Goal: Entertainment & Leisure: Consume media (video, audio)

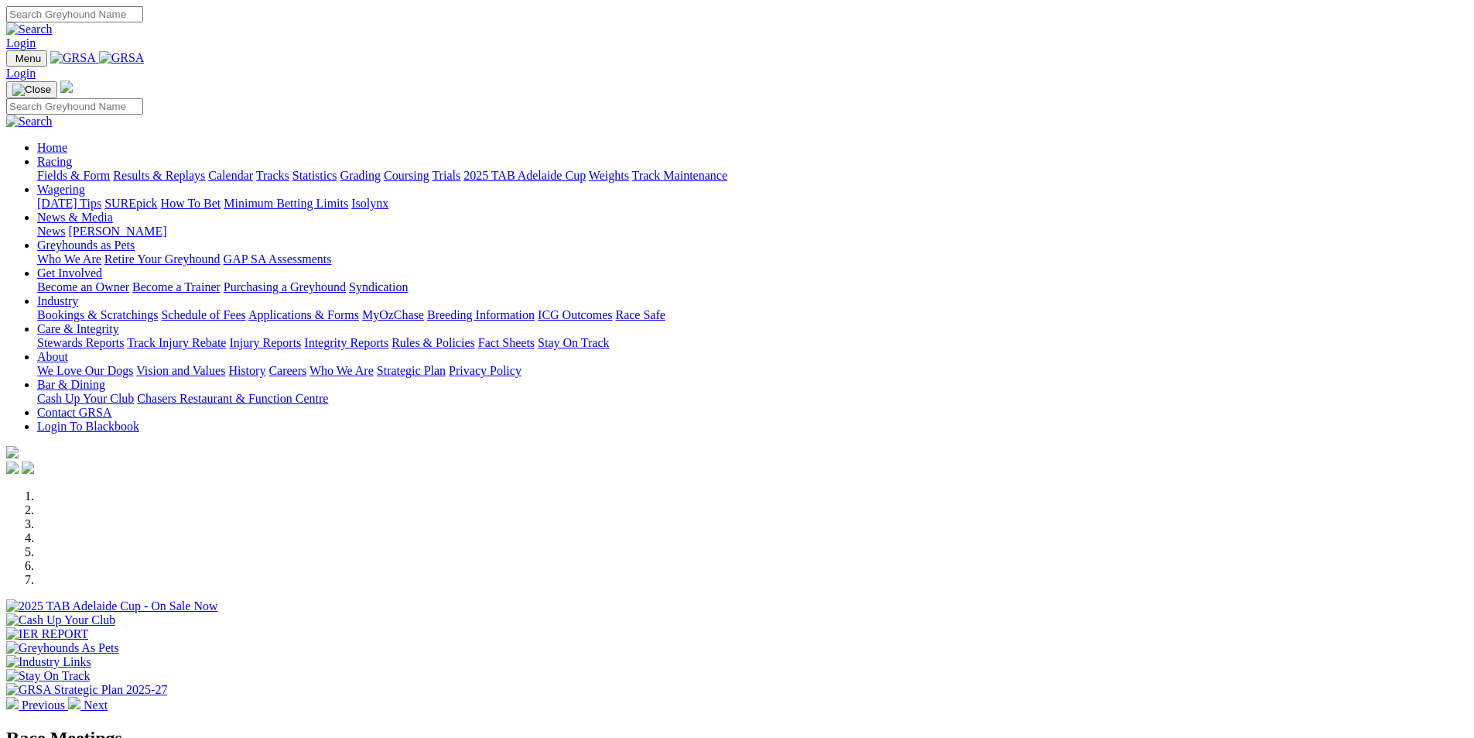
select select "QLD"
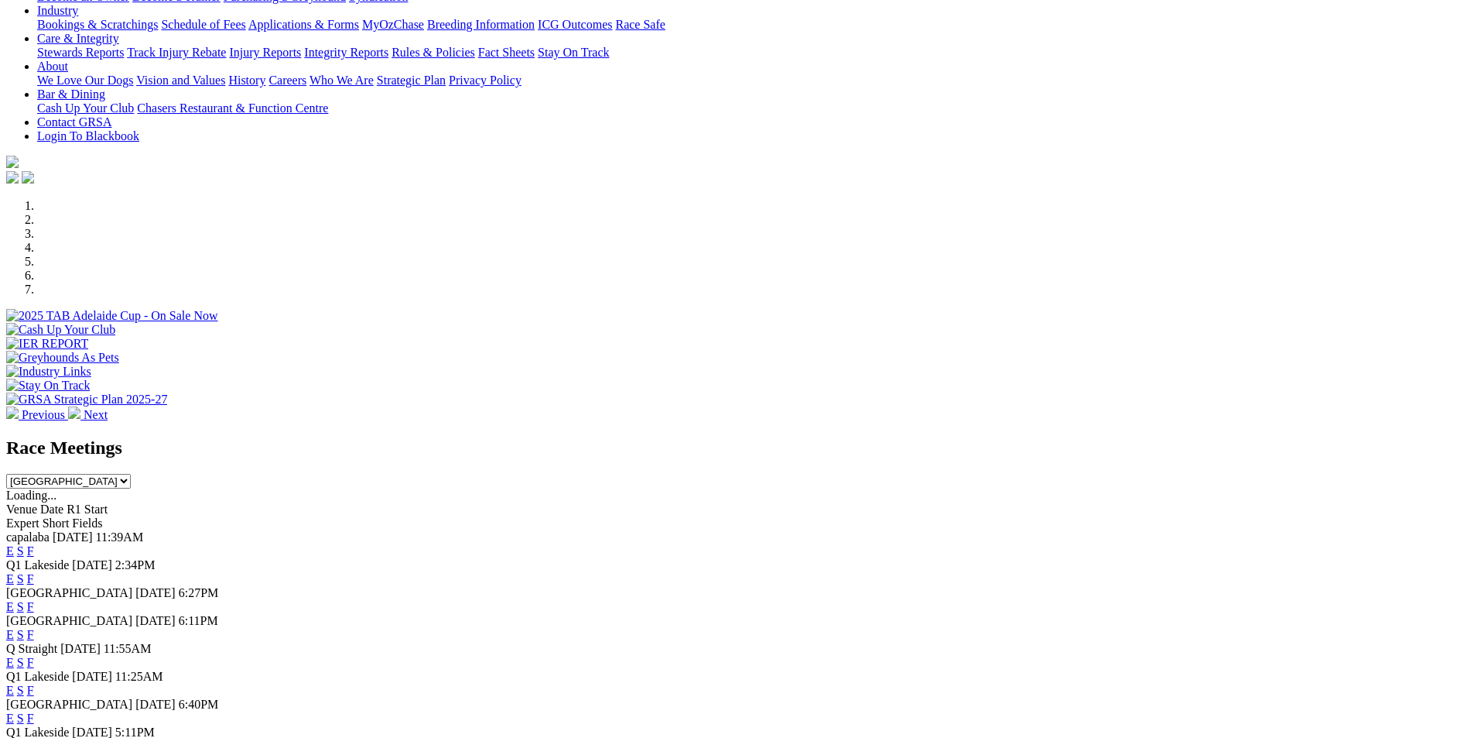
scroll to position [387, 0]
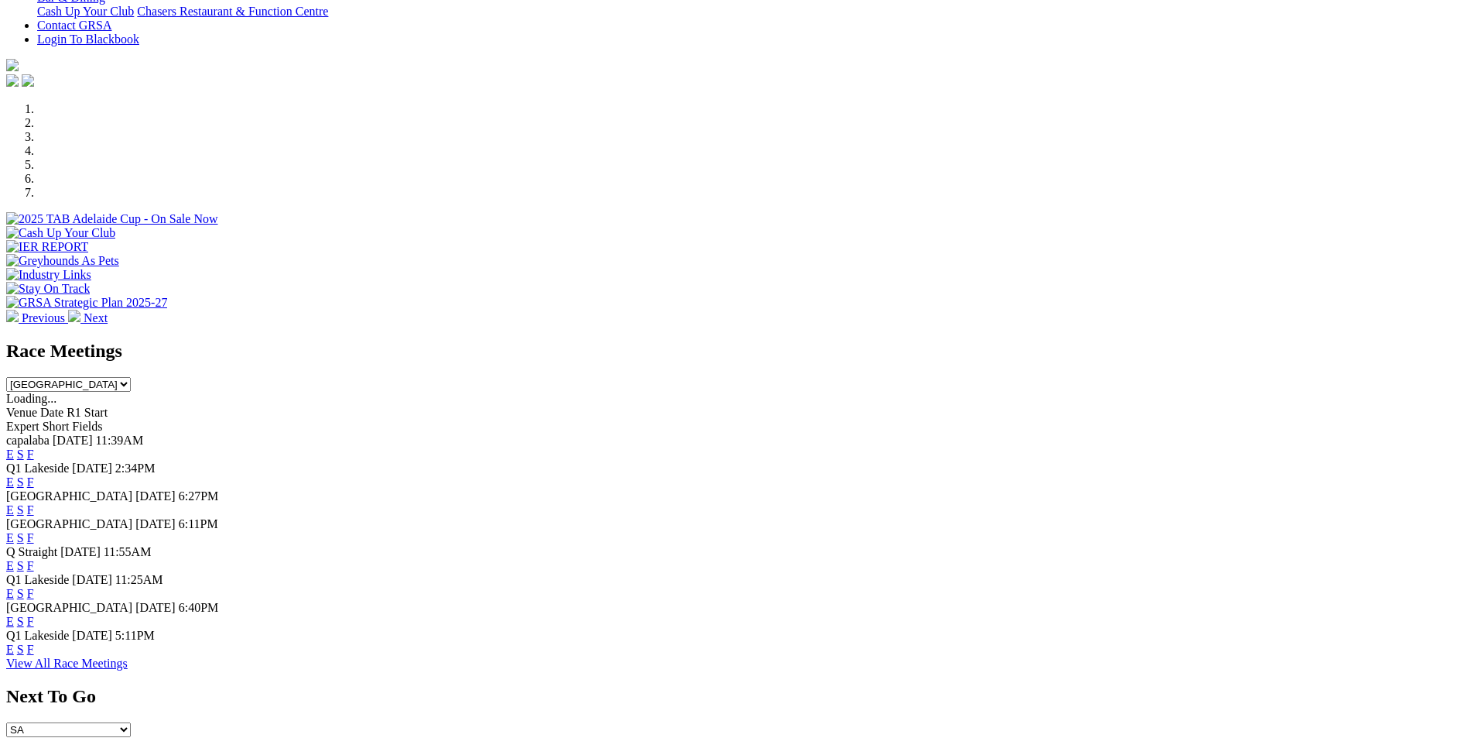
click at [14, 475] on link "E" at bounding box center [10, 481] width 8 height 13
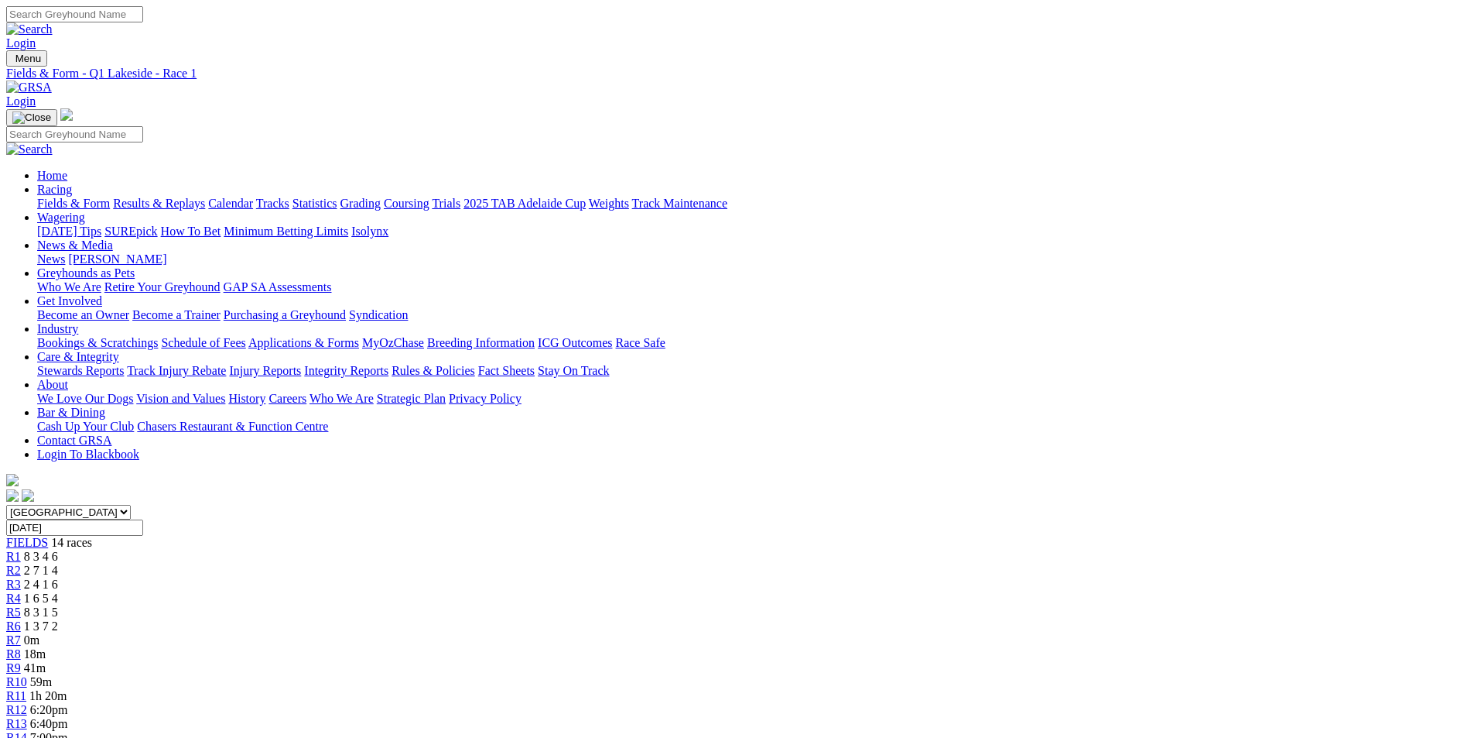
click at [804, 647] on div "R8 18m" at bounding box center [737, 654] width 1462 height 14
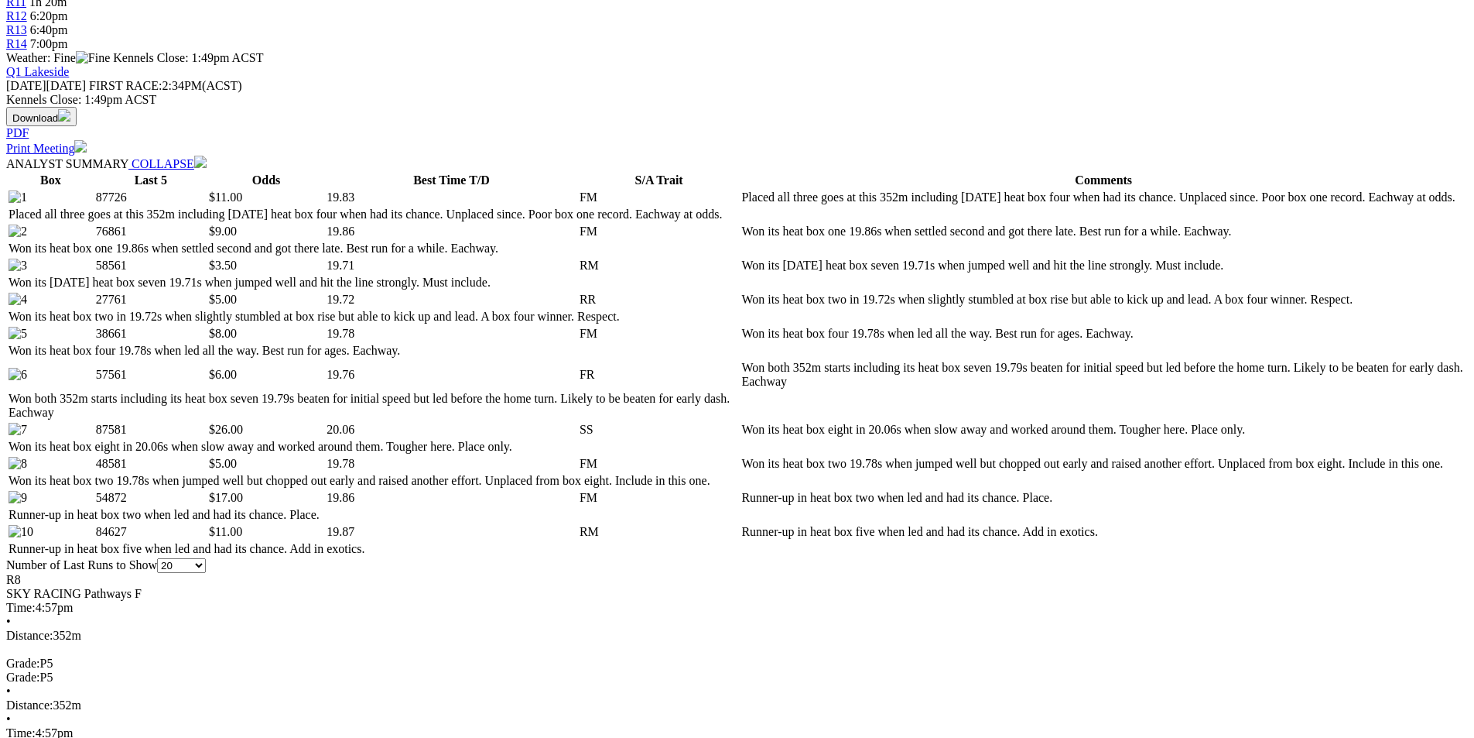
scroll to position [731, 0]
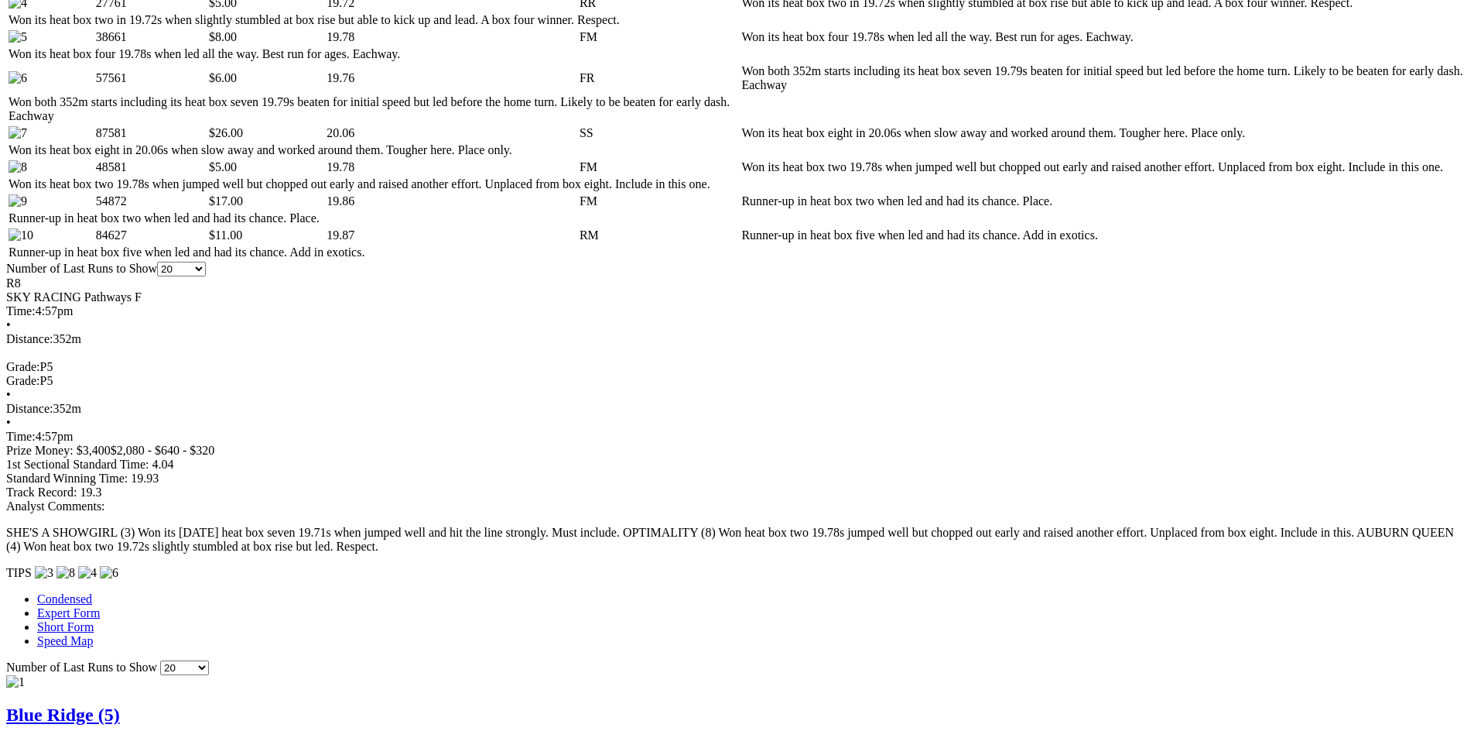
scroll to position [963, 0]
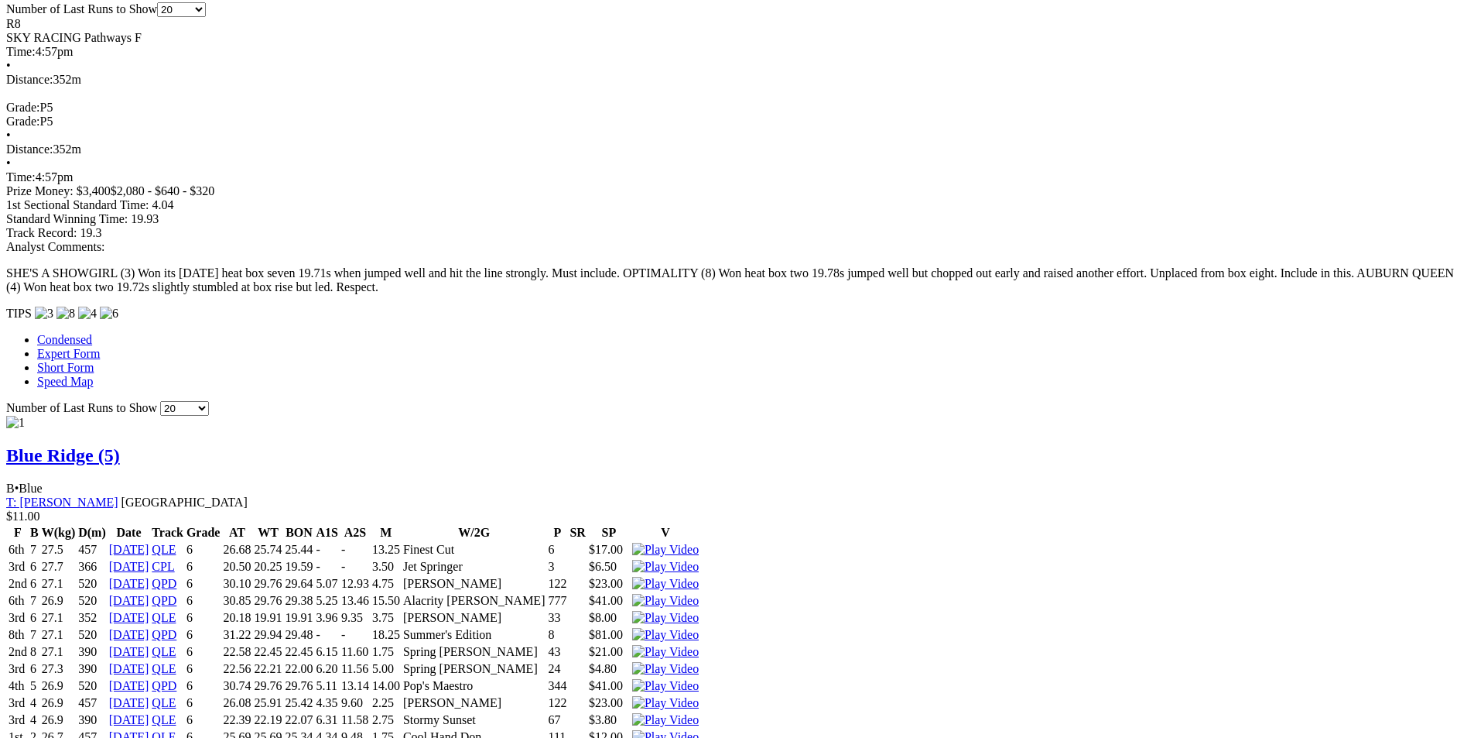
scroll to position [1350, 0]
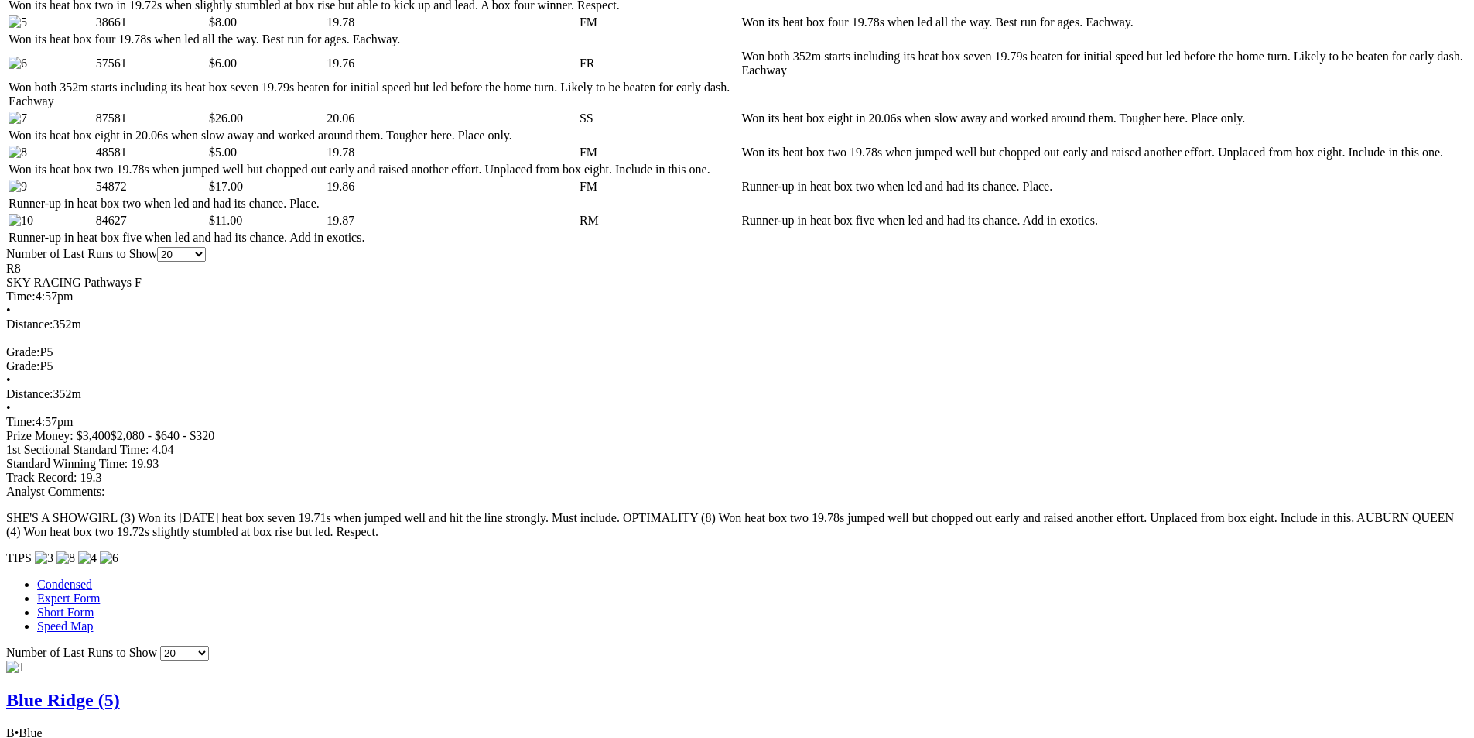
scroll to position [1272, 0]
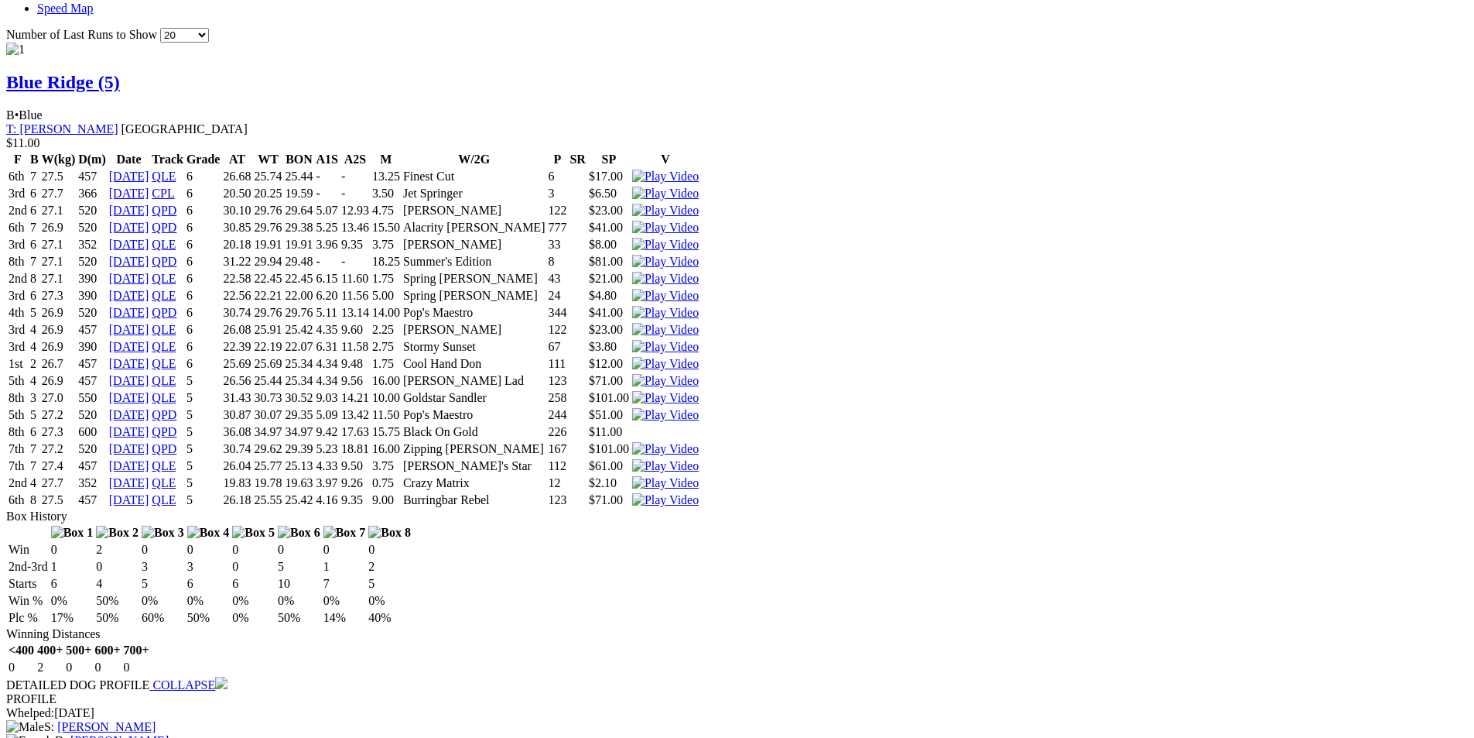
scroll to position [1737, 0]
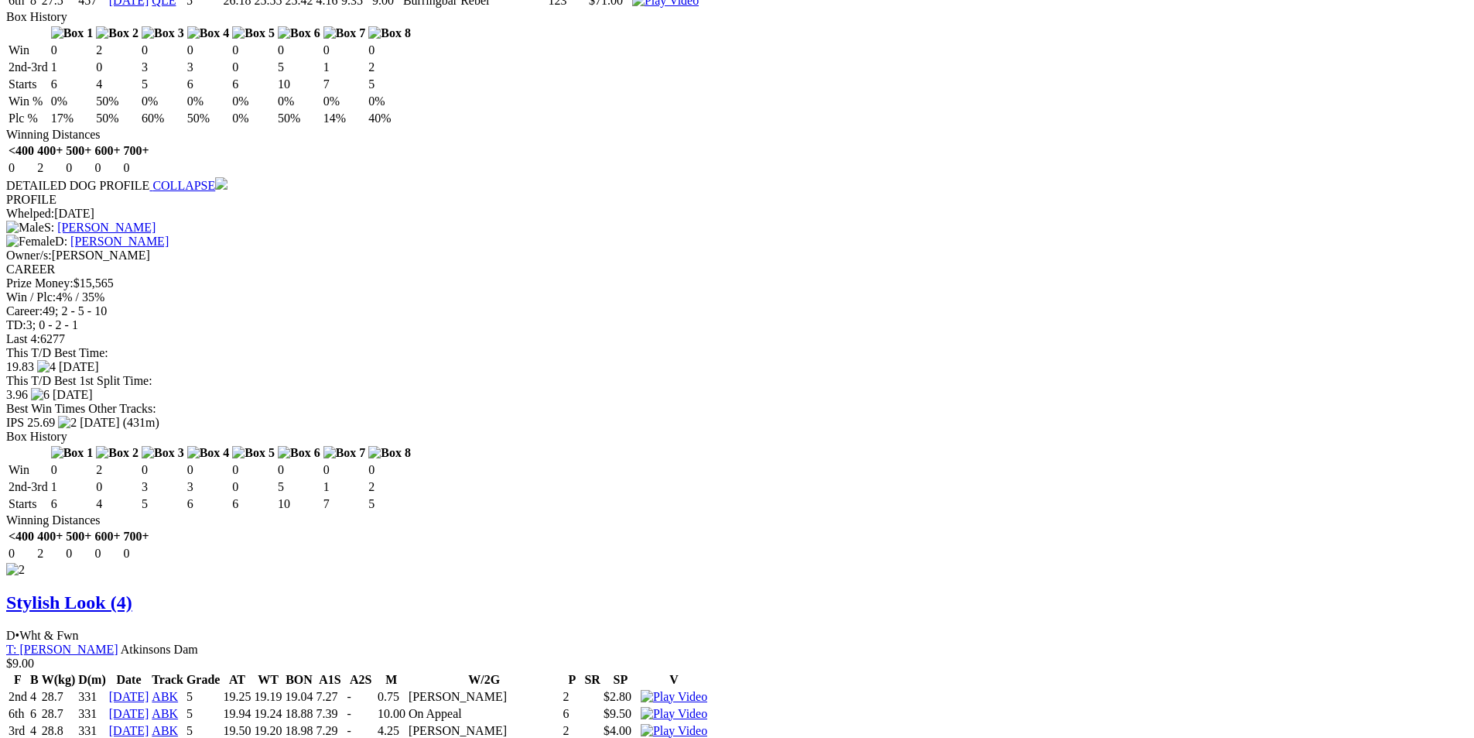
scroll to position [2201, 0]
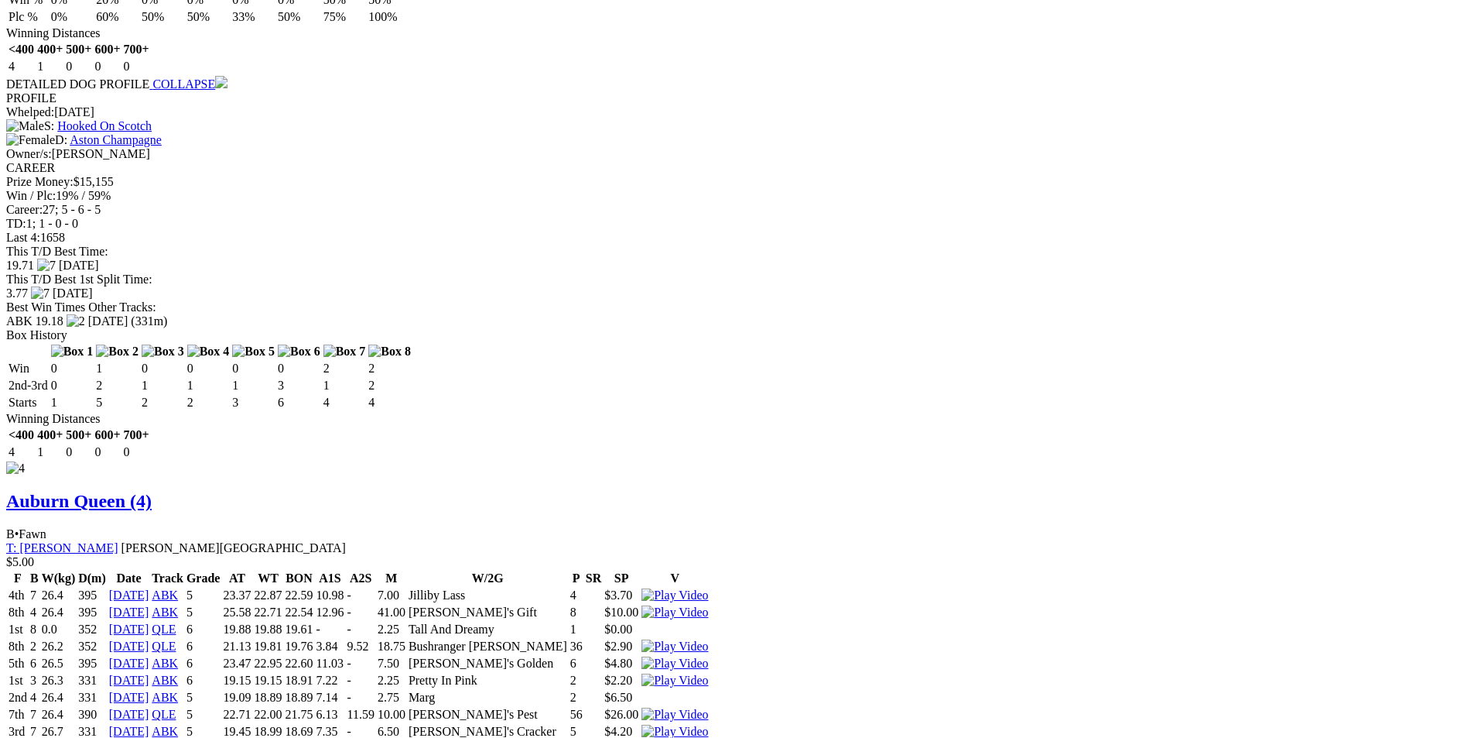
scroll to position [4290, 0]
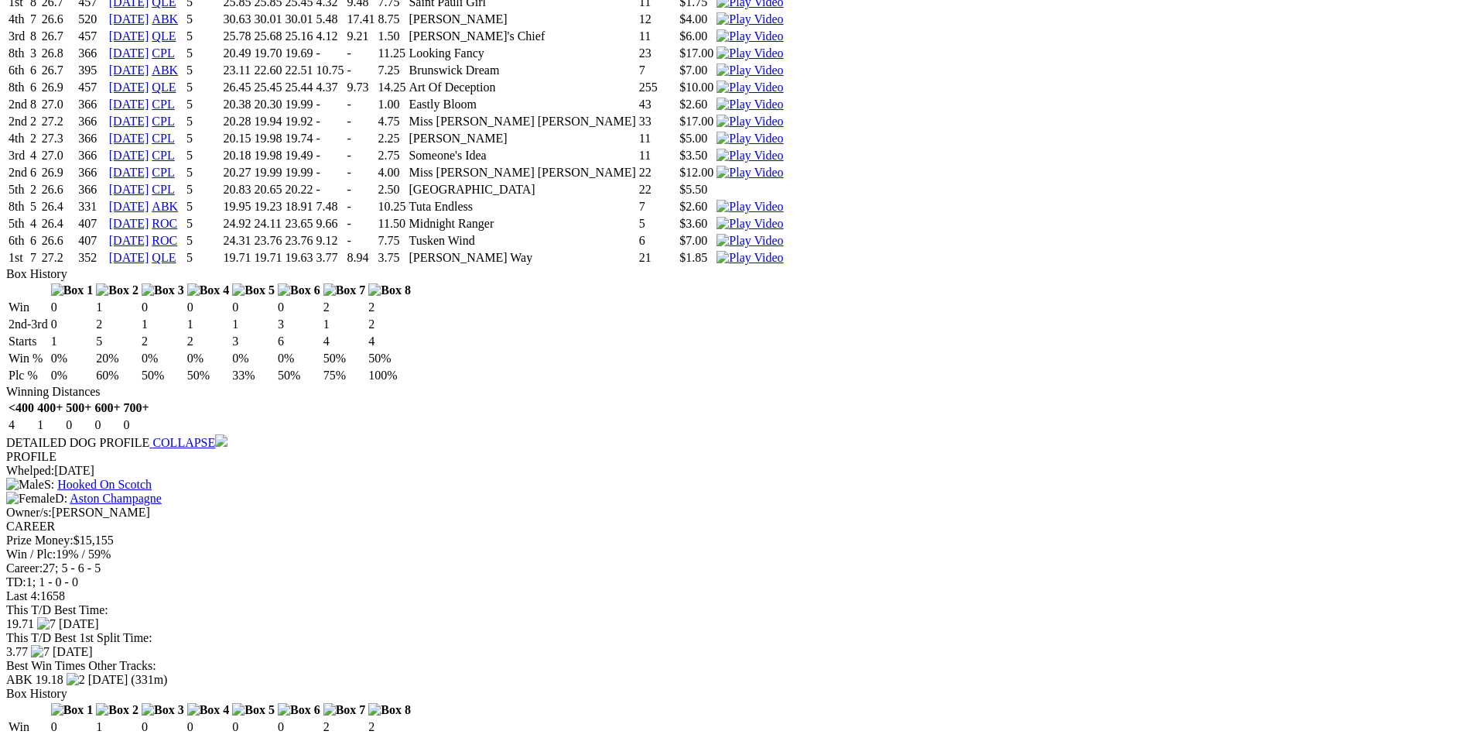
scroll to position [3903, 0]
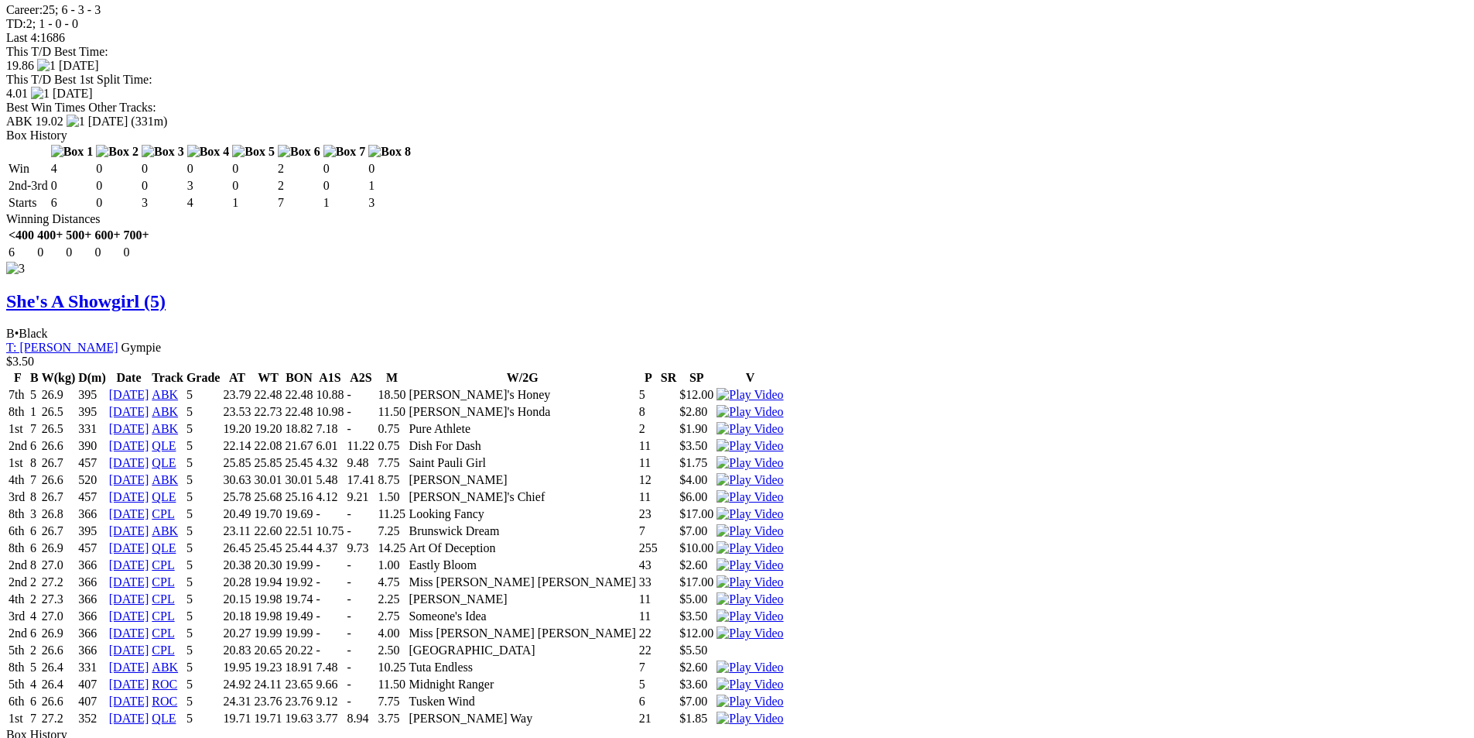
scroll to position [3439, 0]
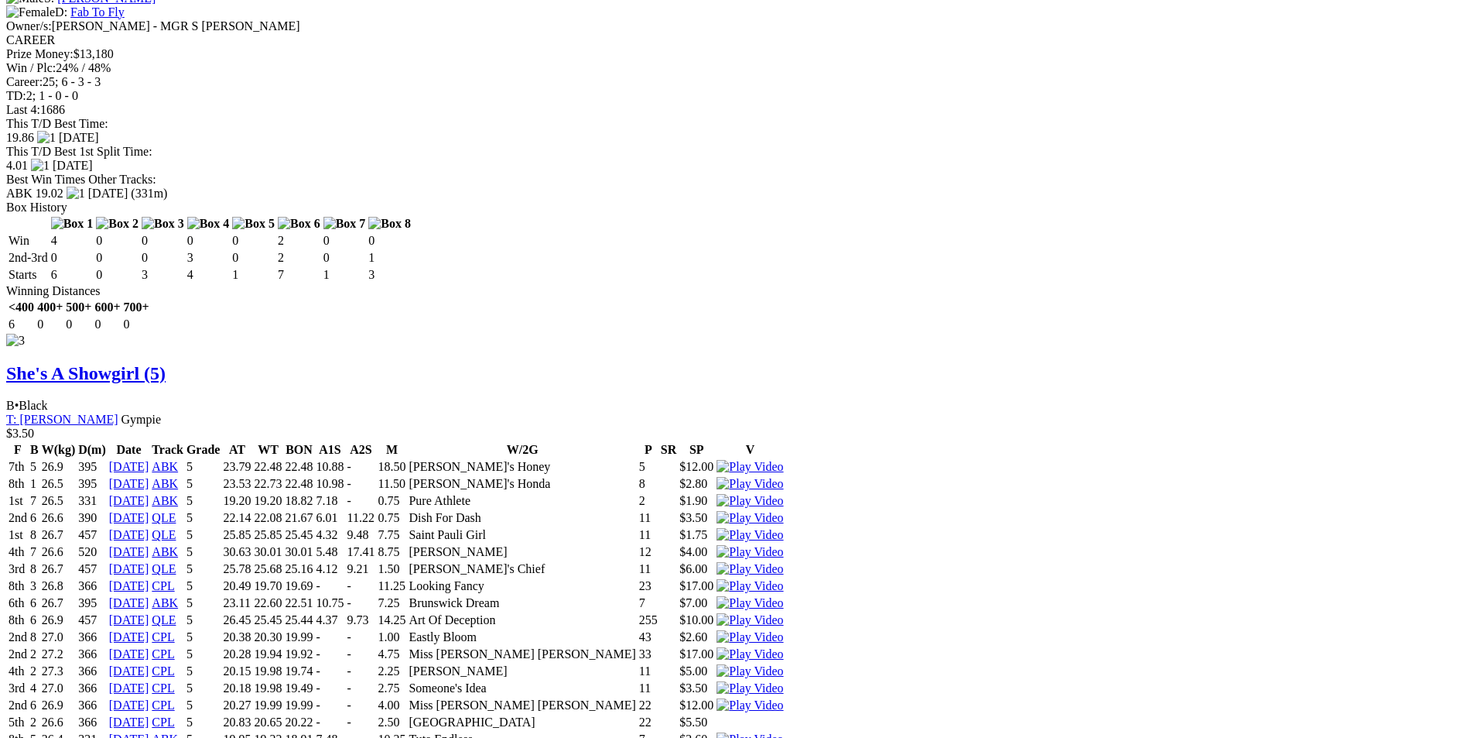
scroll to position [3284, 0]
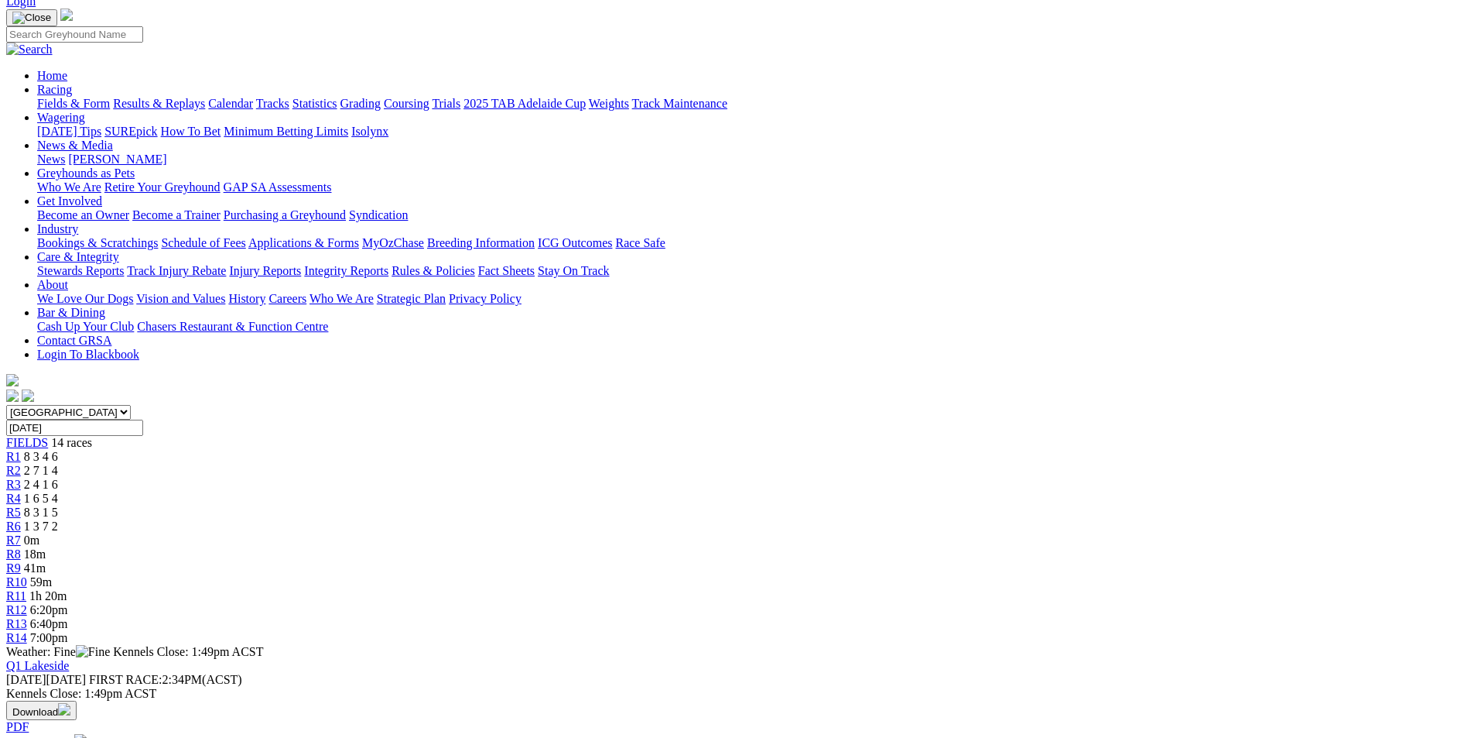
scroll to position [0, 0]
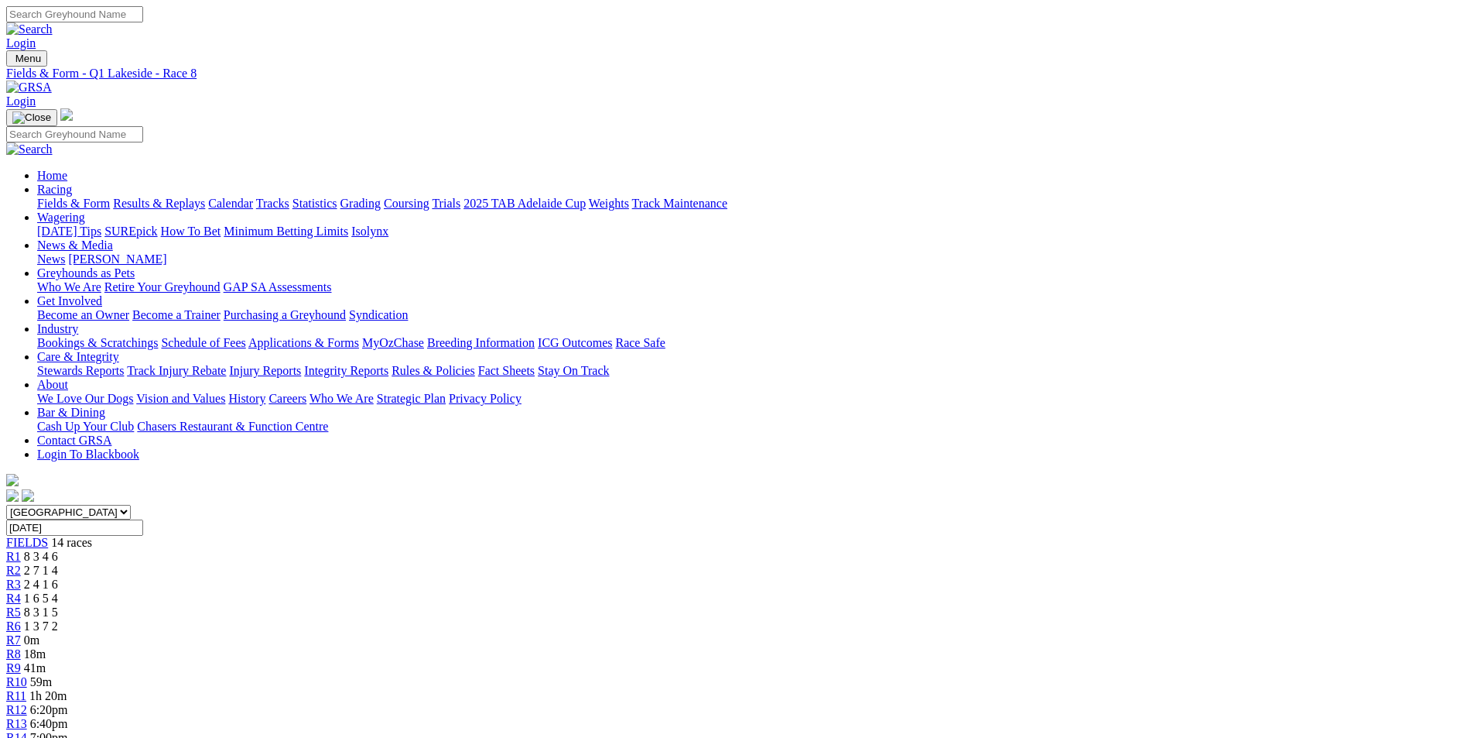
click at [21, 661] on span "R9" at bounding box center [13, 667] width 15 height 13
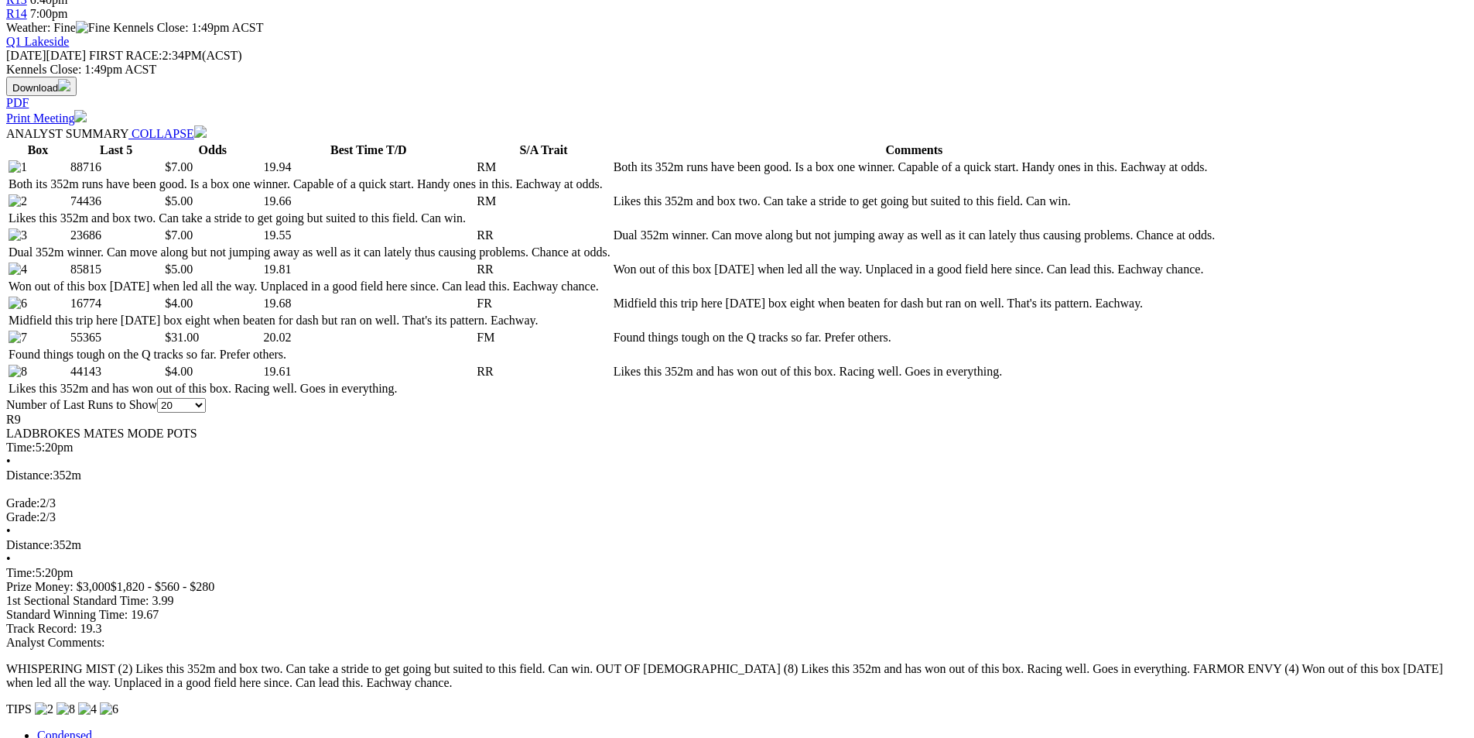
scroll to position [696, 0]
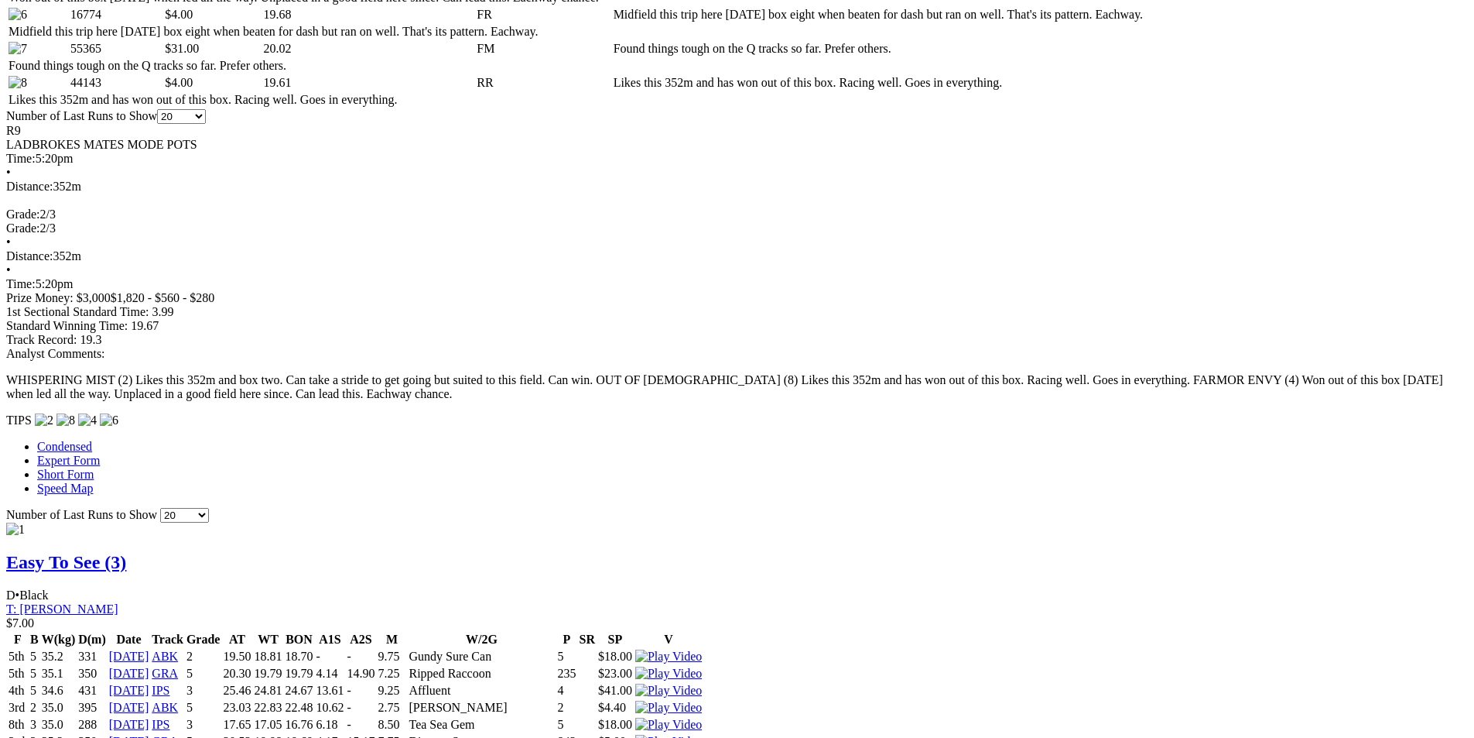
scroll to position [1083, 0]
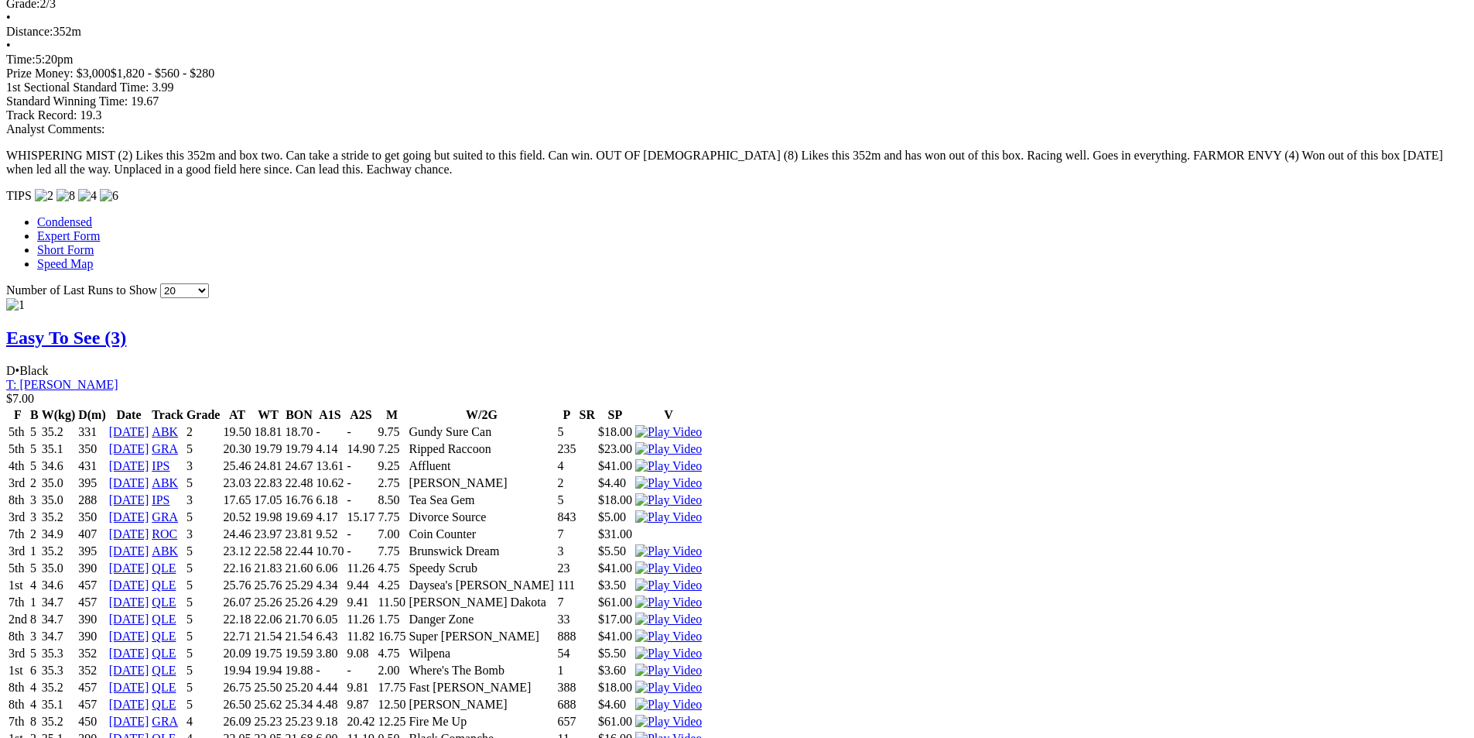
scroll to position [1238, 0]
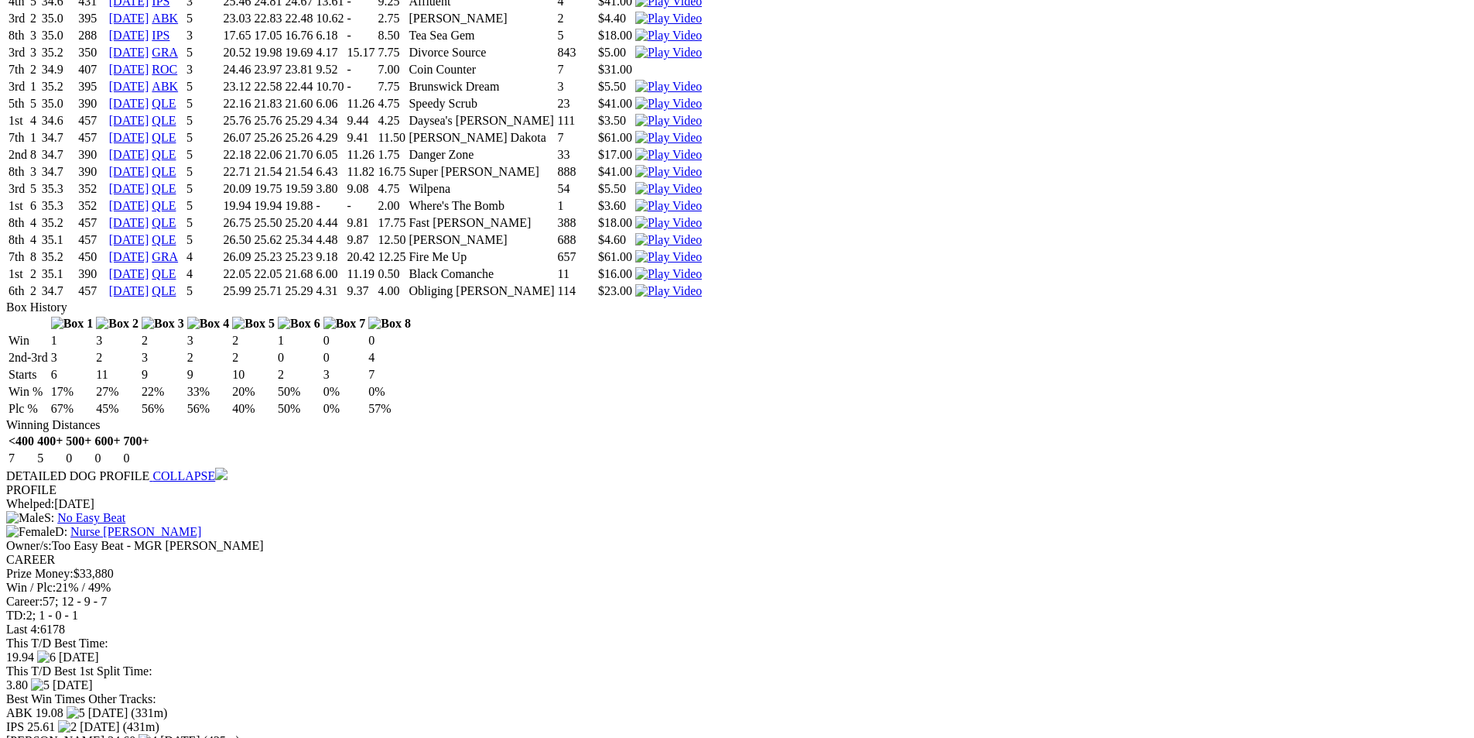
scroll to position [1703, 0]
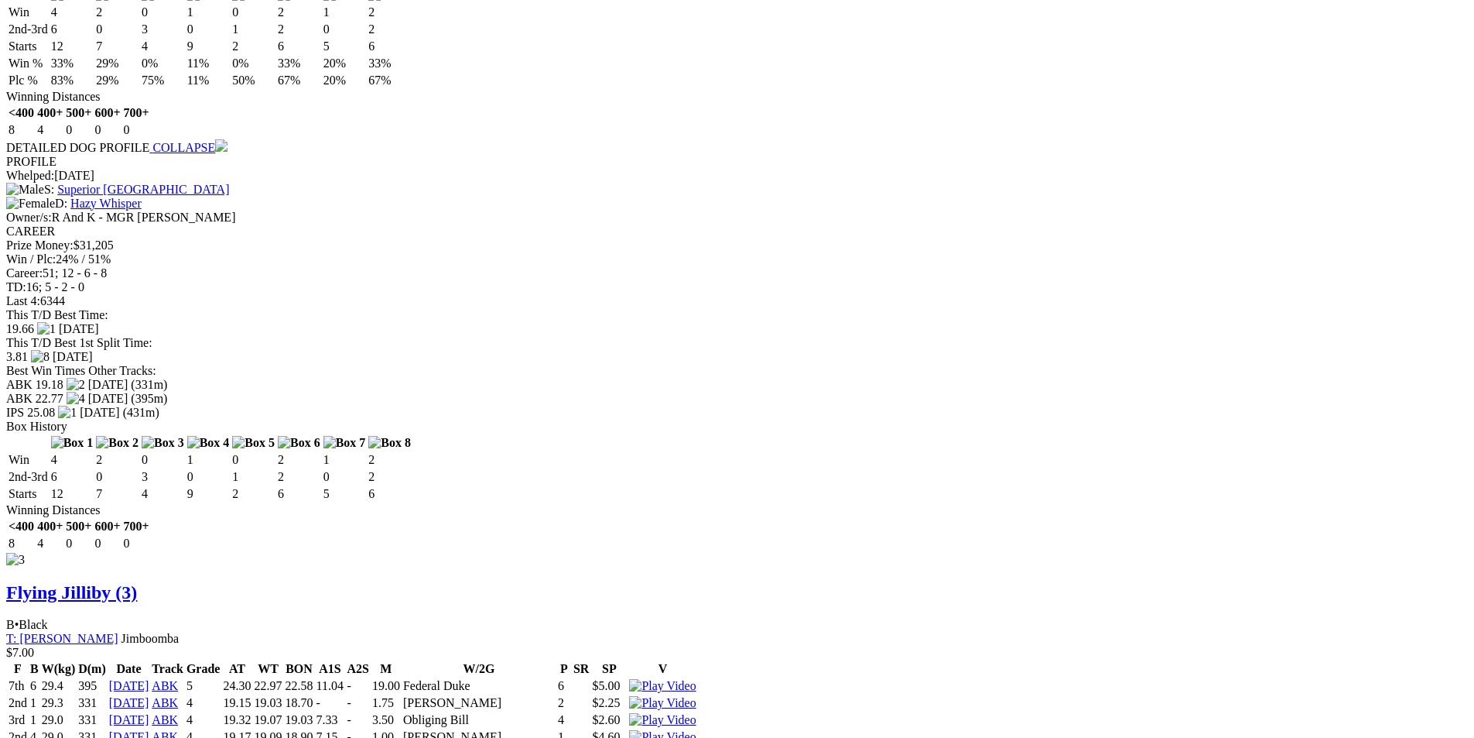
scroll to position [3096, 0]
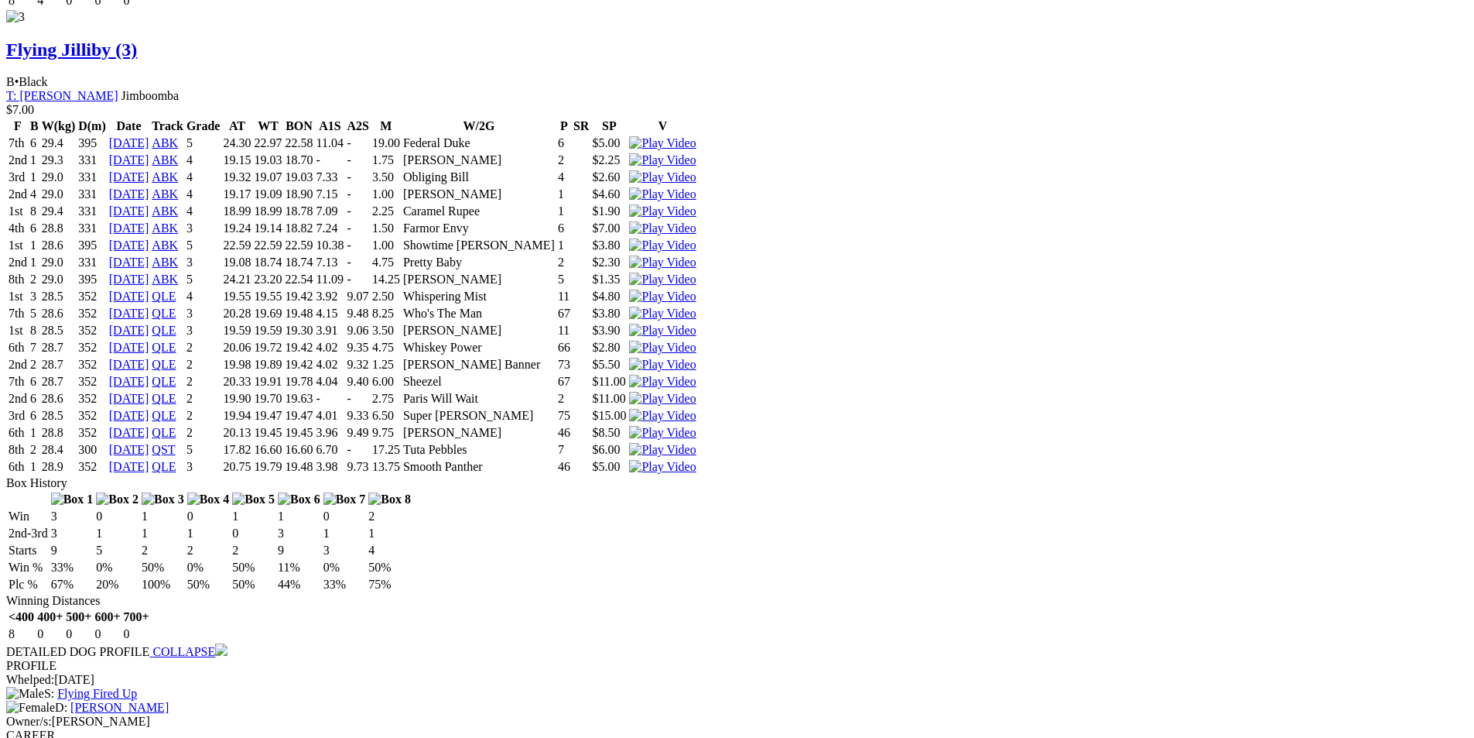
scroll to position [3637, 0]
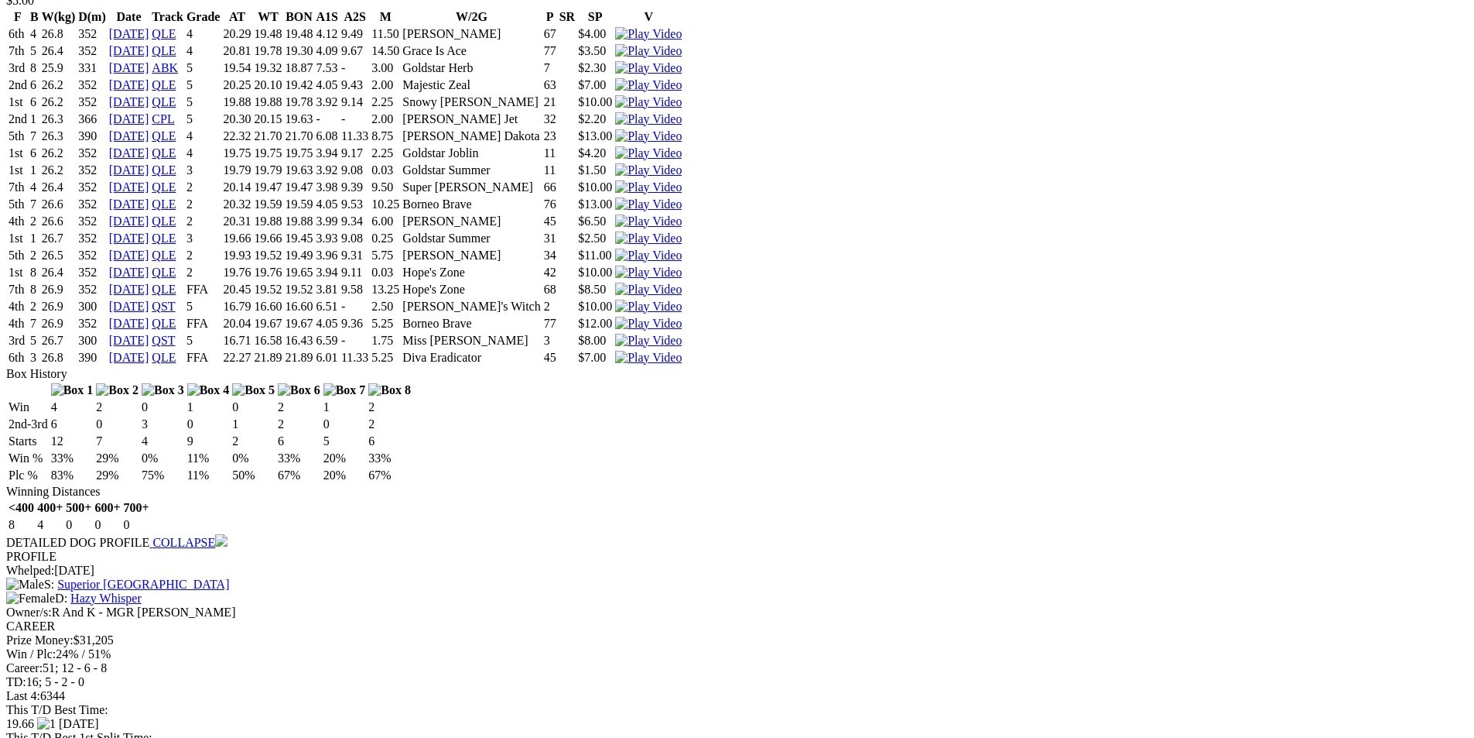
scroll to position [2709, 0]
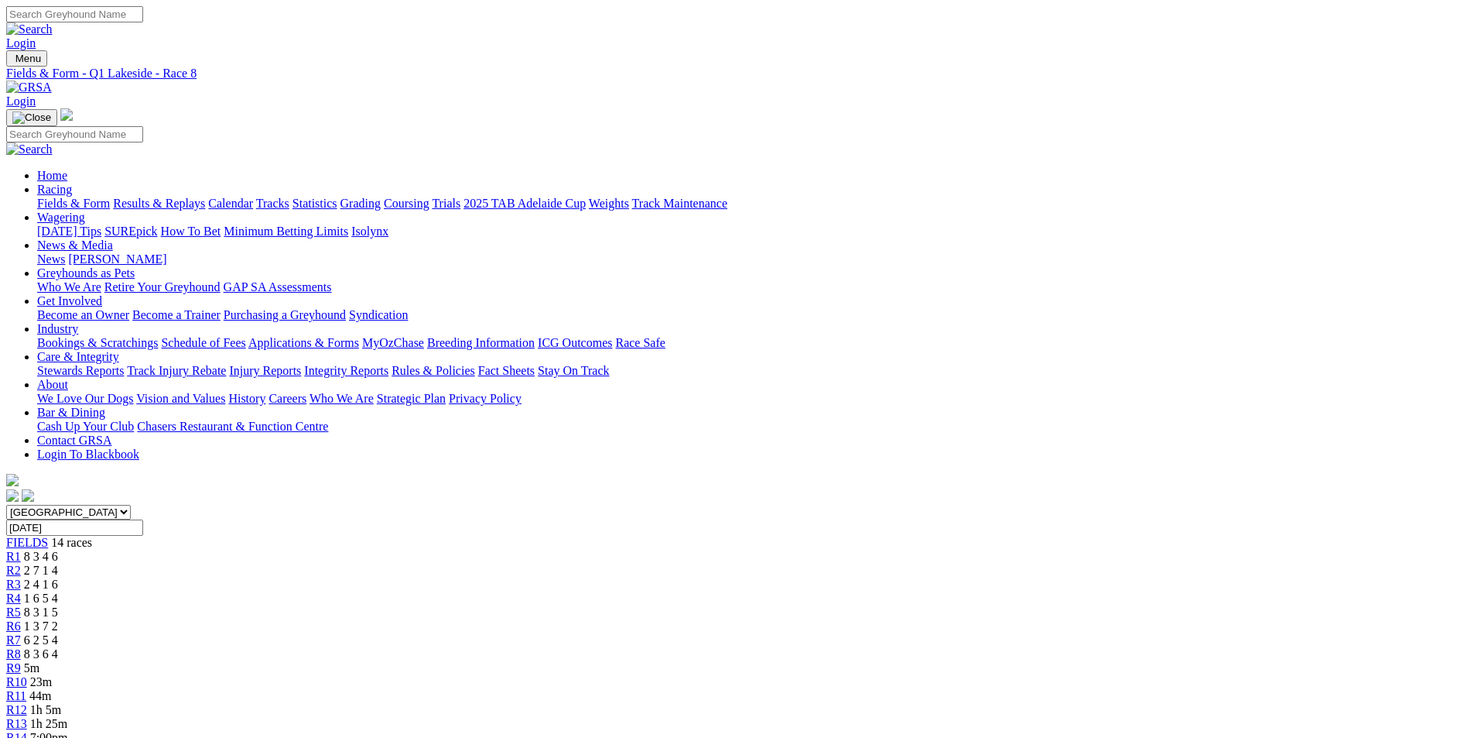
click at [39, 661] on span "5m" at bounding box center [31, 667] width 15 height 13
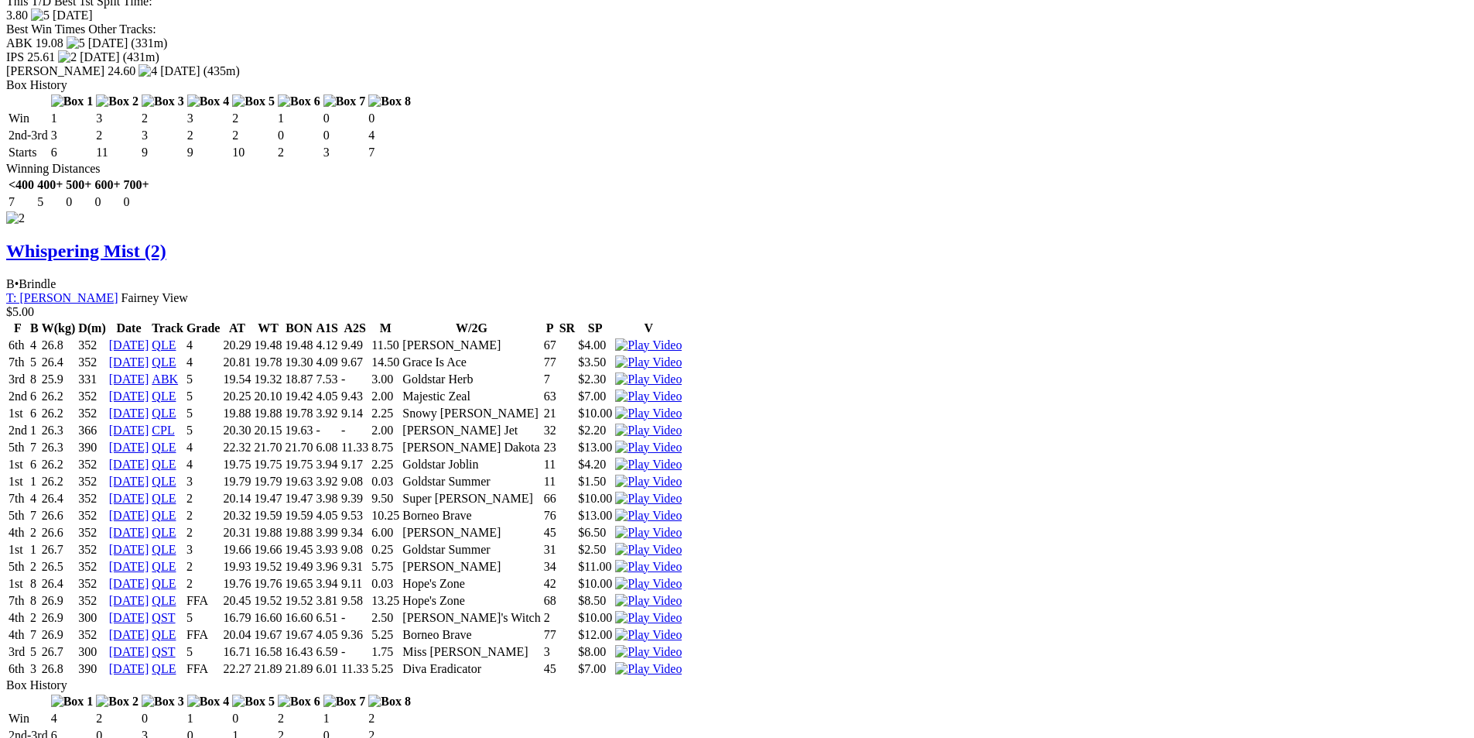
scroll to position [2399, 0]
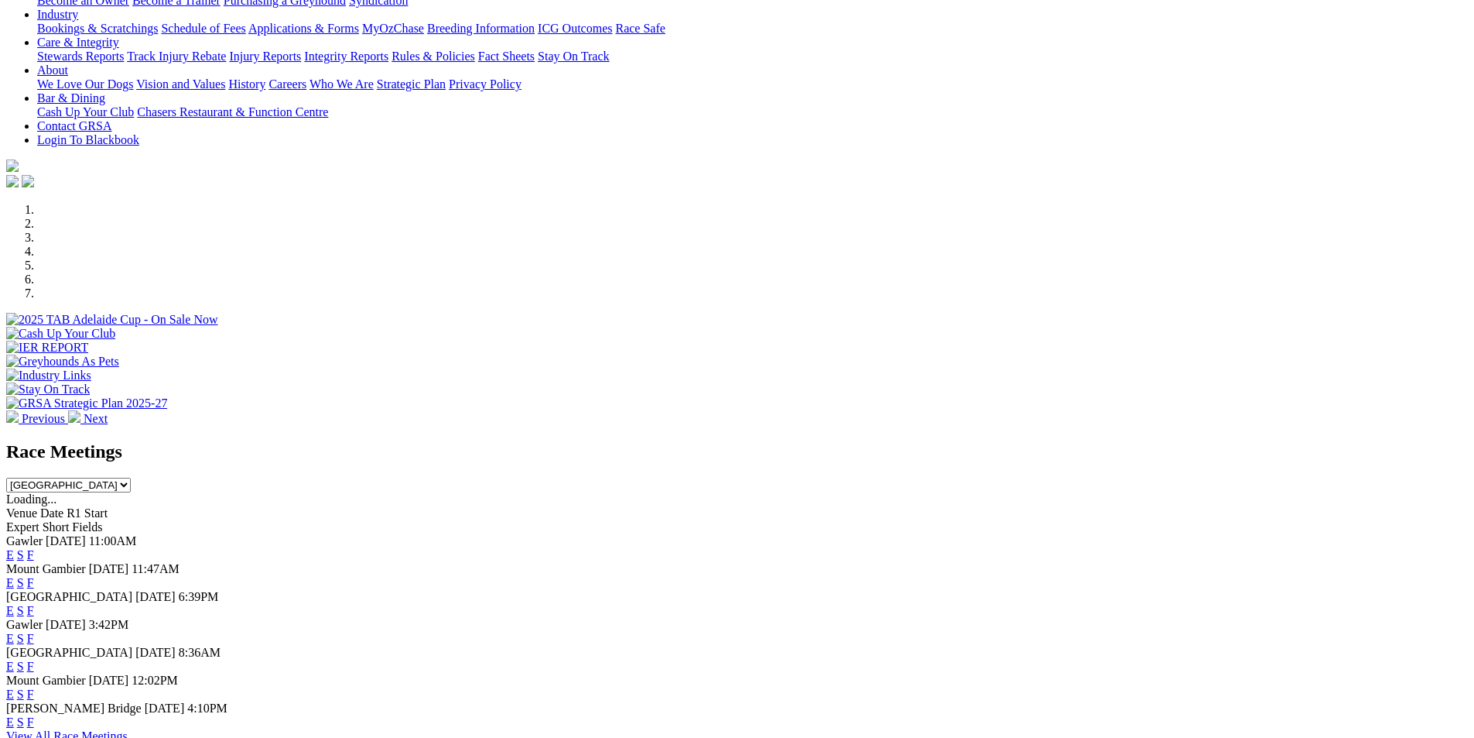
scroll to position [464, 0]
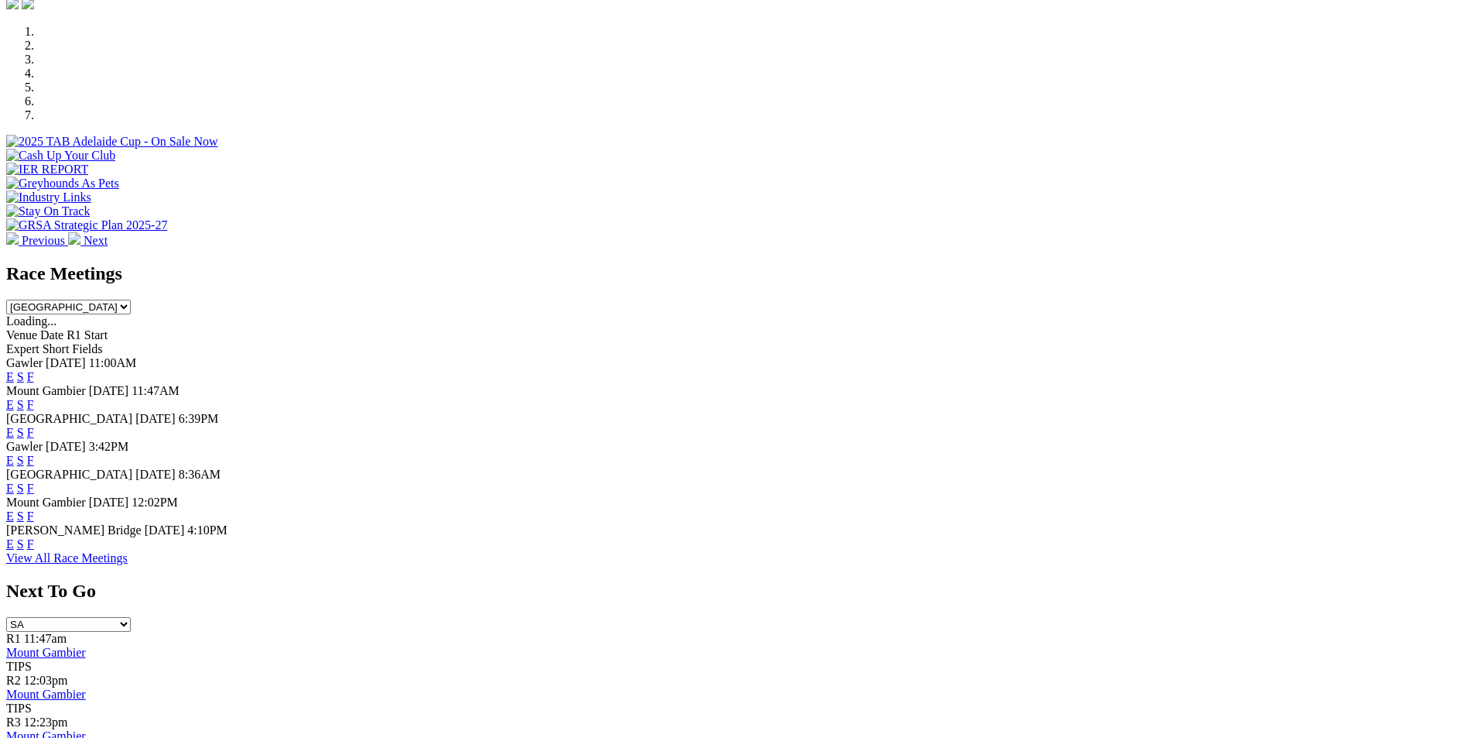
click at [131, 299] on select "[GEOGRAPHIC_DATA] [GEOGRAPHIC_DATA] [GEOGRAPHIC_DATA] [GEOGRAPHIC_DATA] [GEOGRA…" at bounding box center [68, 306] width 125 height 15
select select "QLD"
click at [131, 299] on select "[GEOGRAPHIC_DATA] [GEOGRAPHIC_DATA] [GEOGRAPHIC_DATA] [GEOGRAPHIC_DATA] [GEOGRA…" at bounding box center [68, 306] width 125 height 15
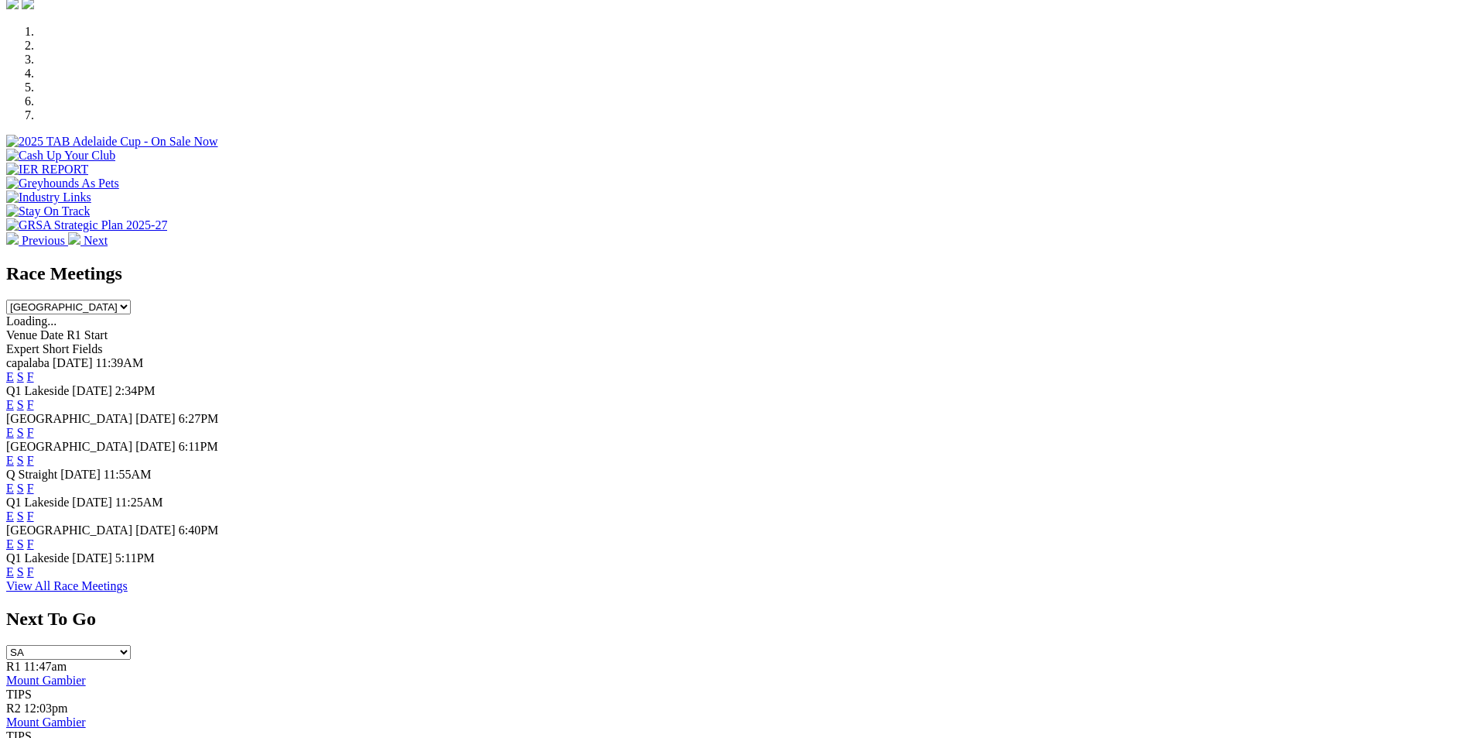
click at [14, 398] on link "E" at bounding box center [10, 404] width 8 height 13
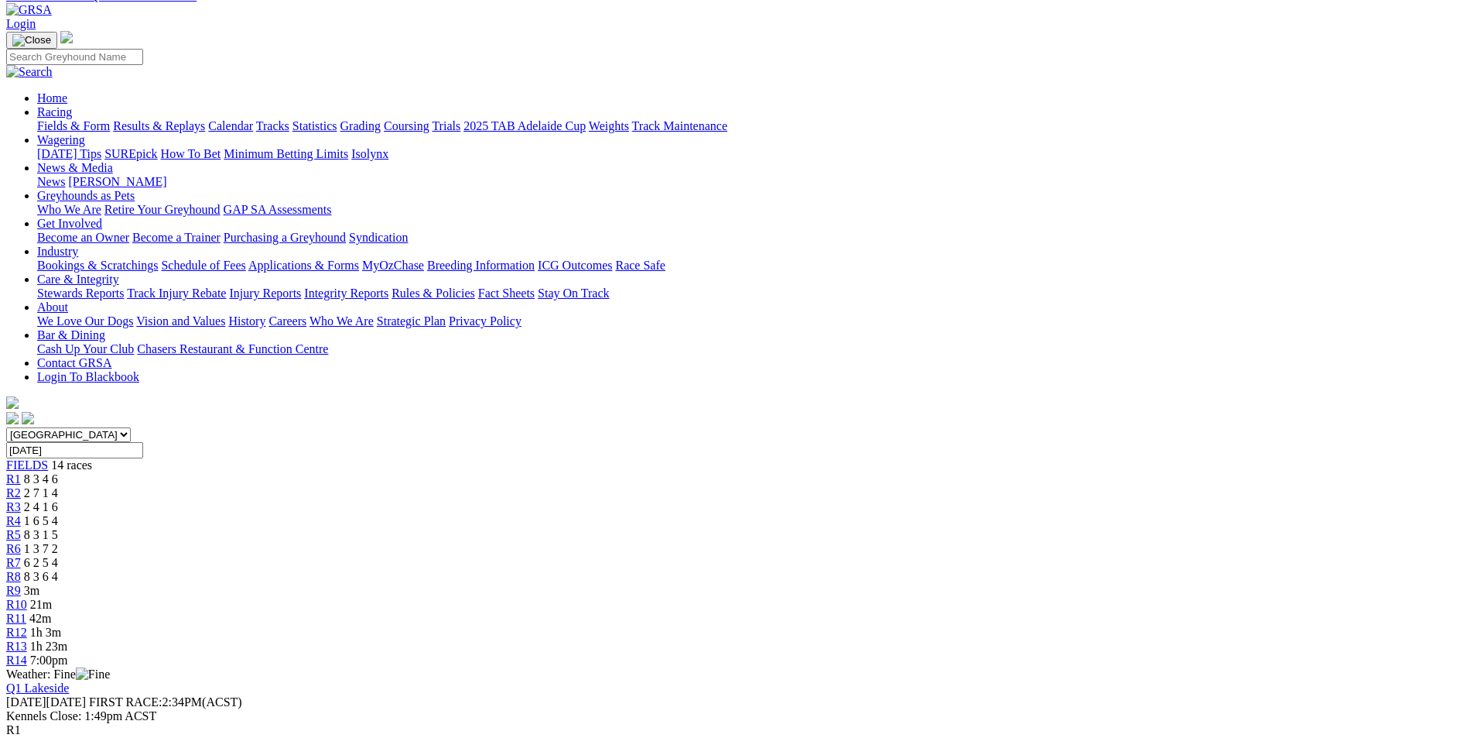
scroll to position [155, 0]
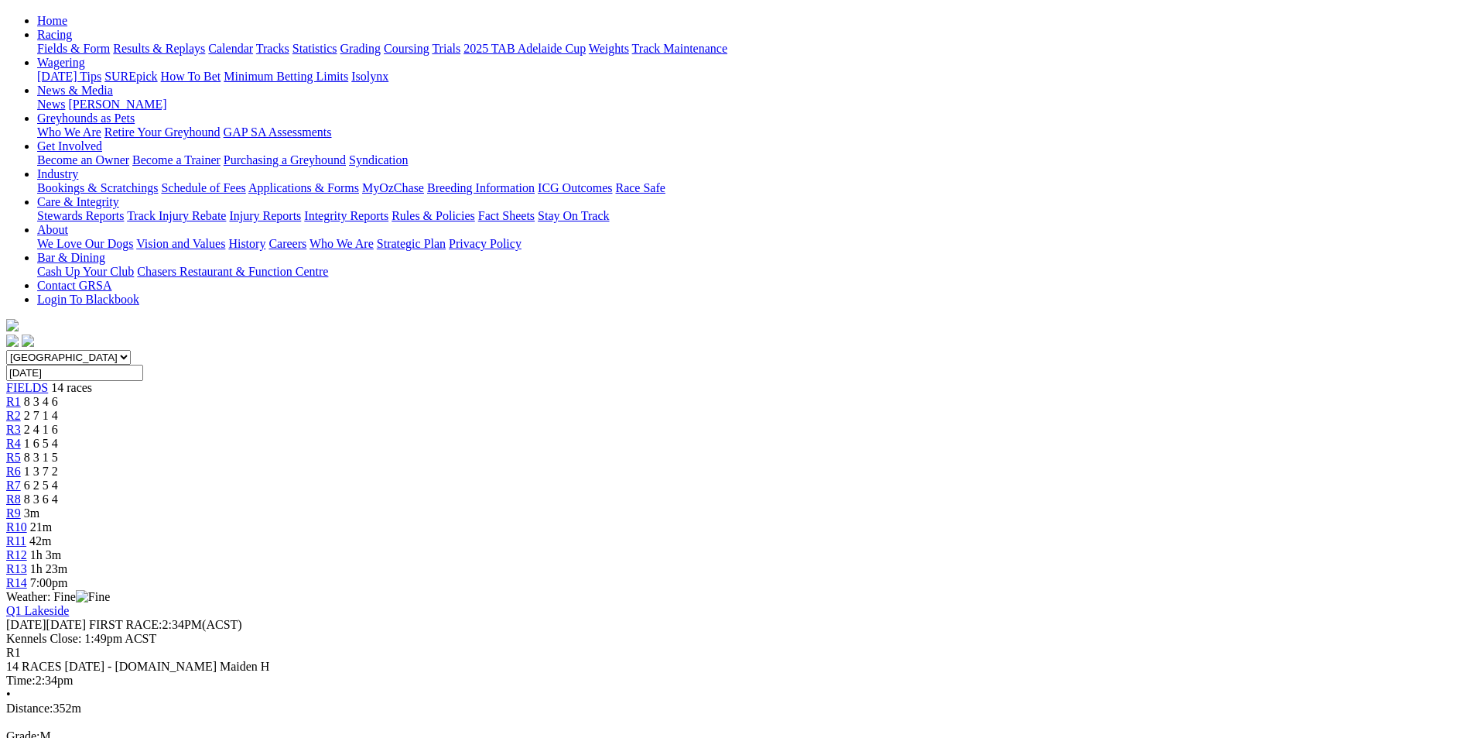
click at [21, 506] on link "R9" at bounding box center [13, 512] width 15 height 13
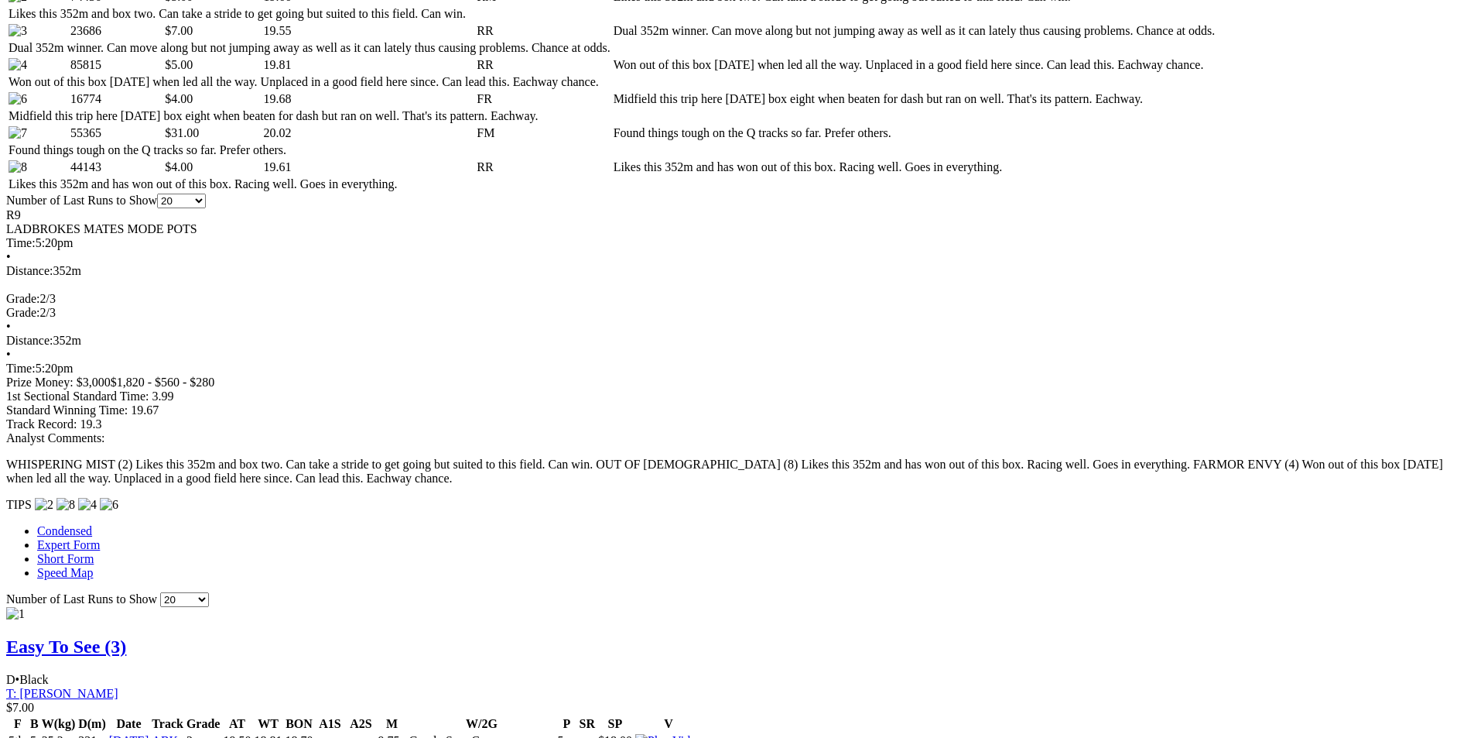
scroll to position [929, 0]
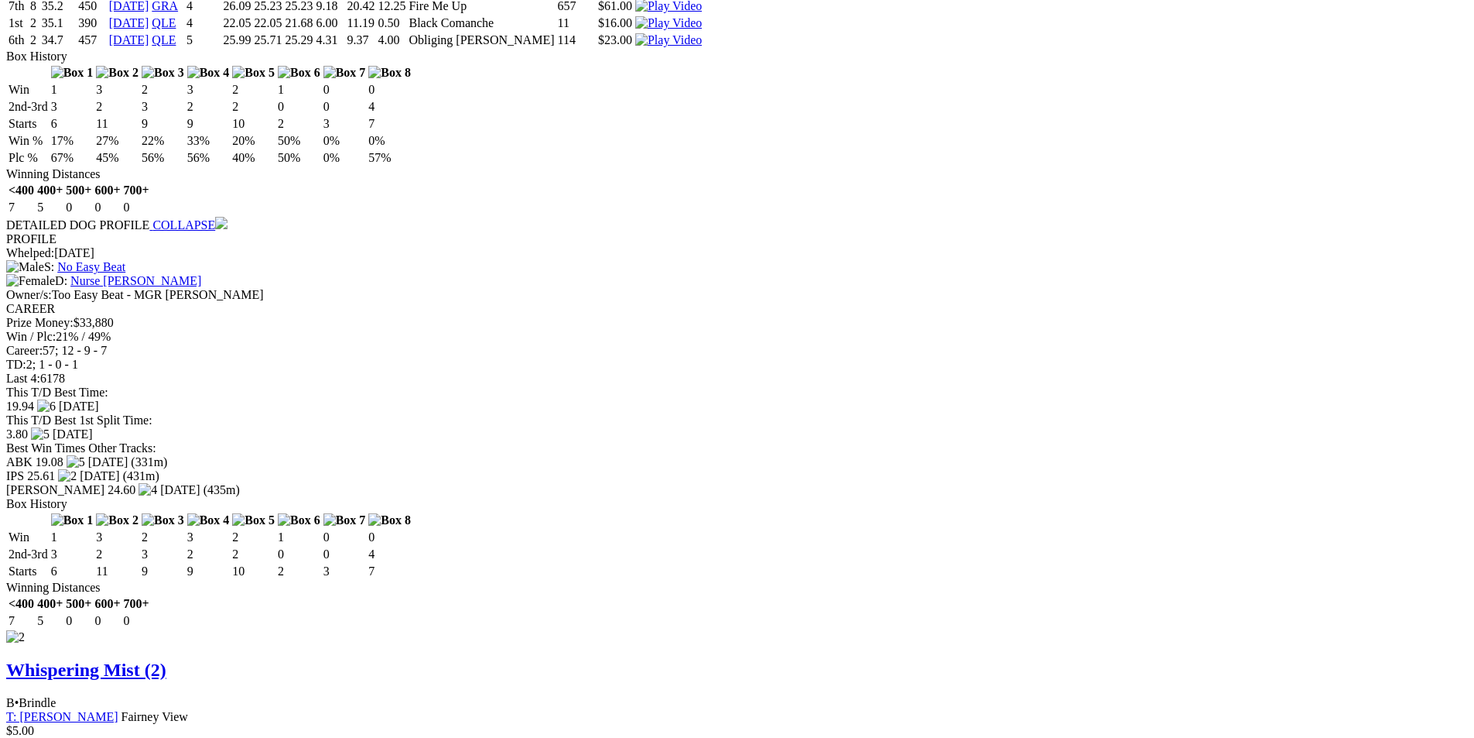
scroll to position [1703, 0]
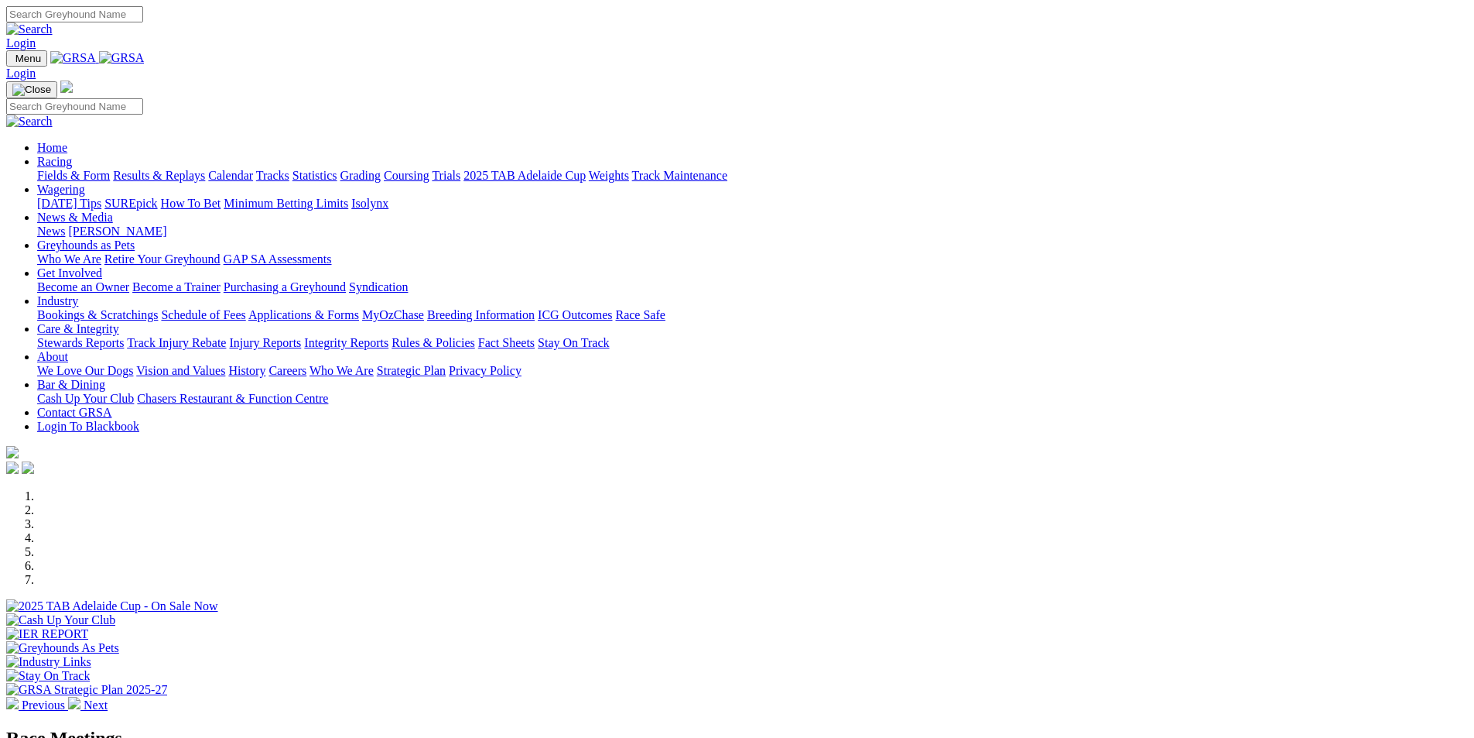
scroll to position [310, 0]
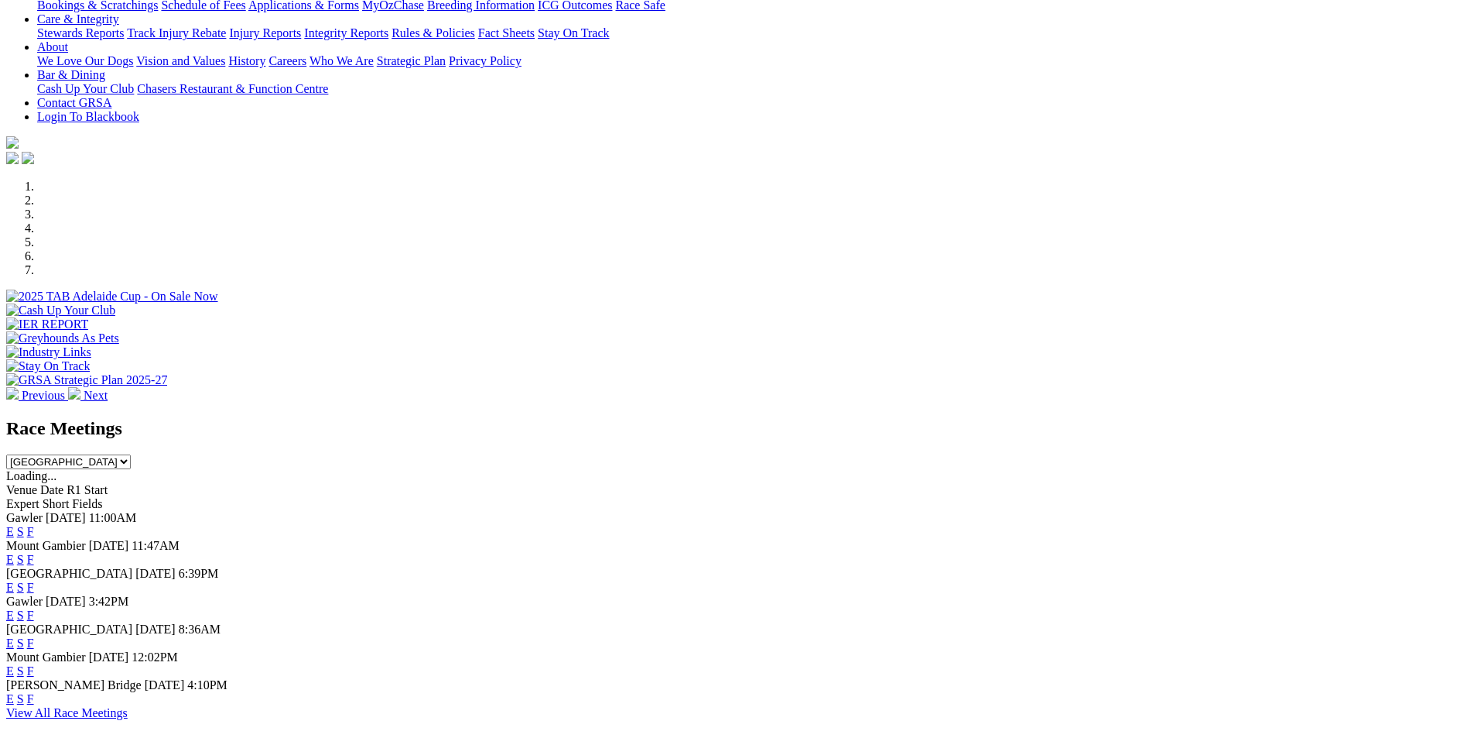
select select "QLD"
click at [131, 454] on select "South Australia New South Wales Northern Territory Queensland Tasmania Victoria…" at bounding box center [68, 461] width 125 height 15
click at [34, 553] on link "F" at bounding box center [30, 559] width 7 height 13
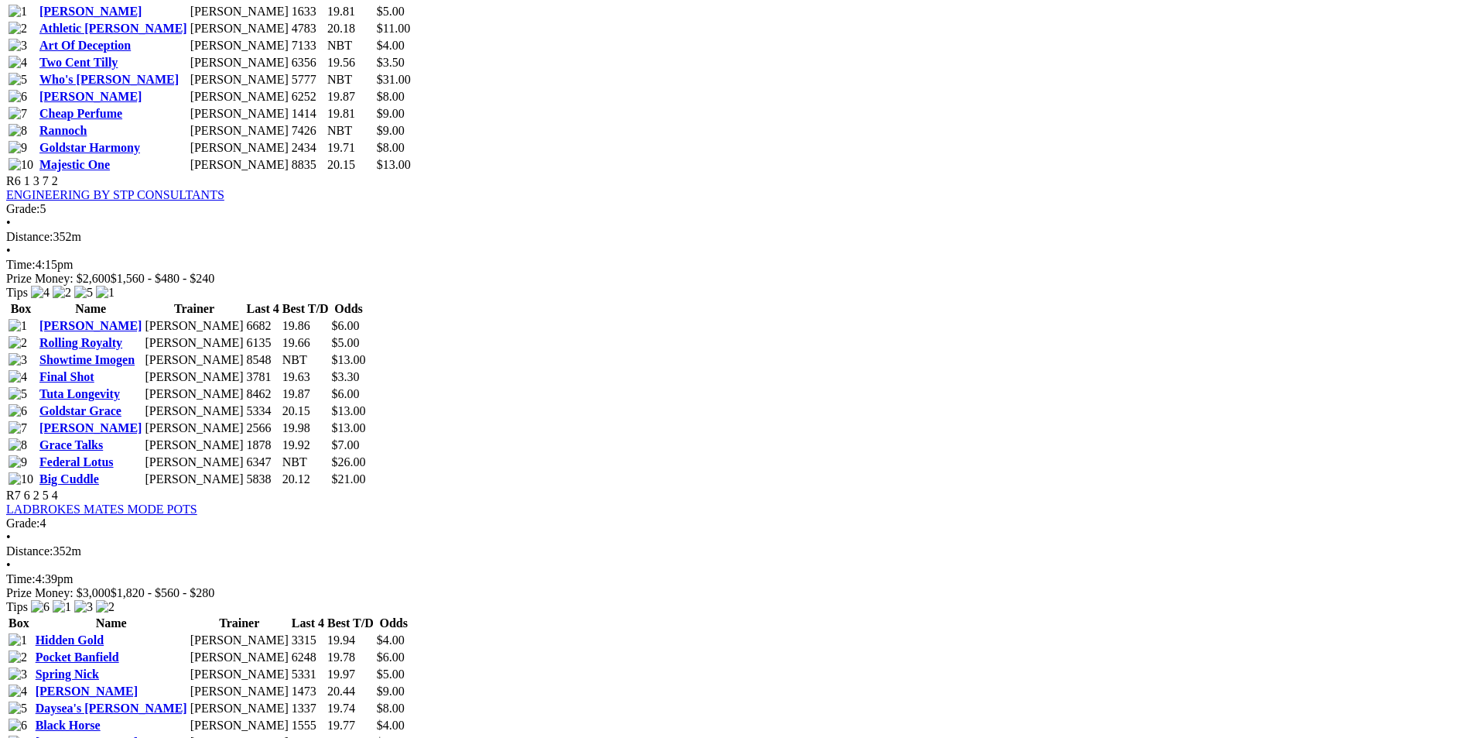
scroll to position [2167, 0]
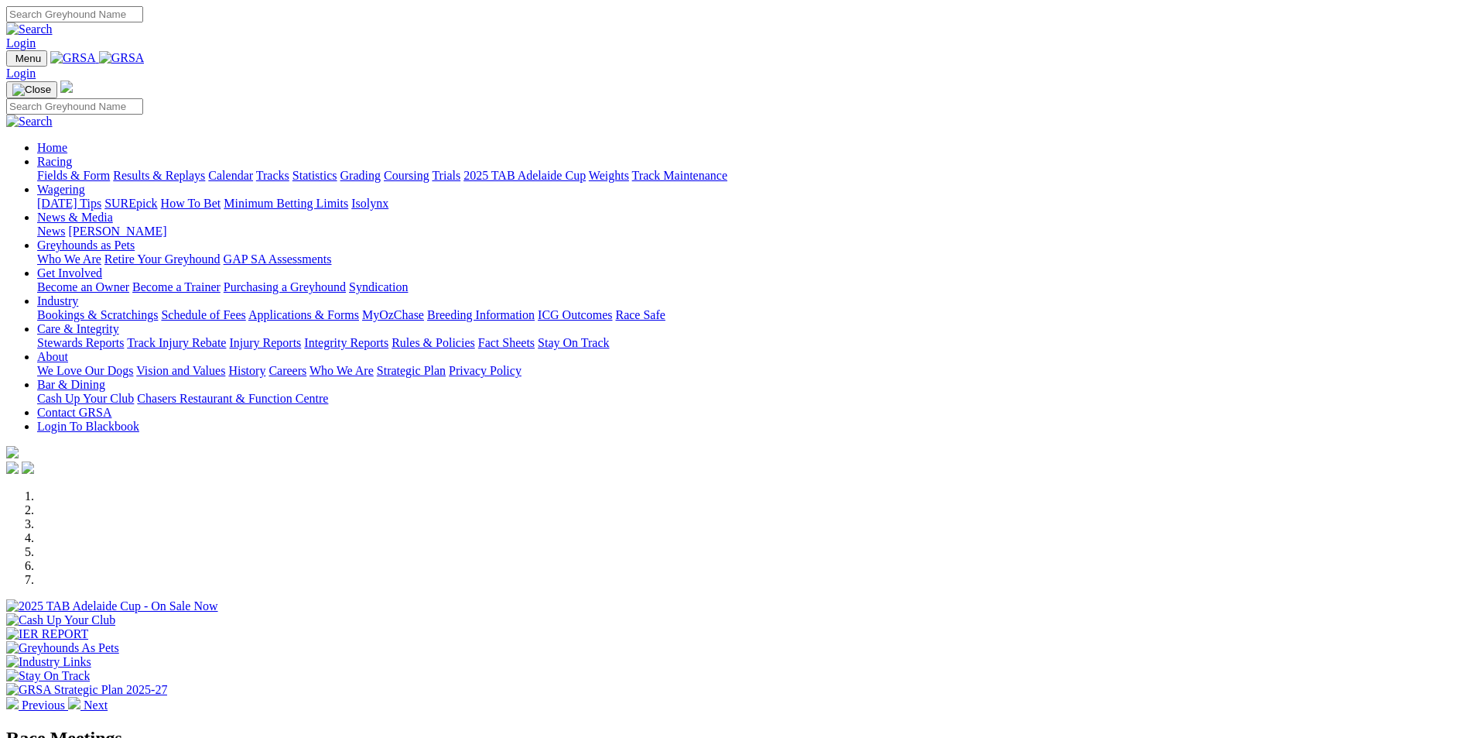
select select "QLD"
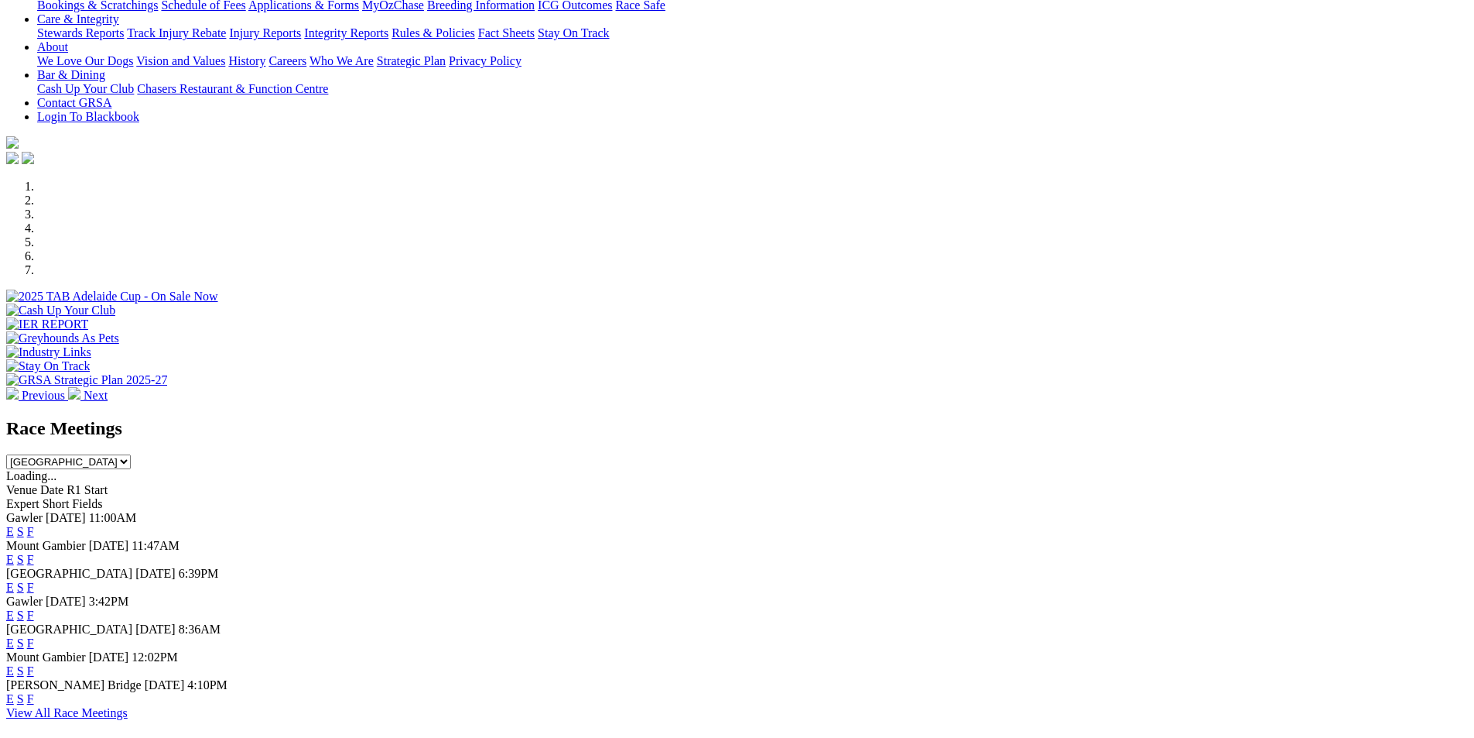
click at [131, 454] on select "[GEOGRAPHIC_DATA] [GEOGRAPHIC_DATA] [GEOGRAPHIC_DATA] [GEOGRAPHIC_DATA] [GEOGRA…" at bounding box center [68, 461] width 125 height 15
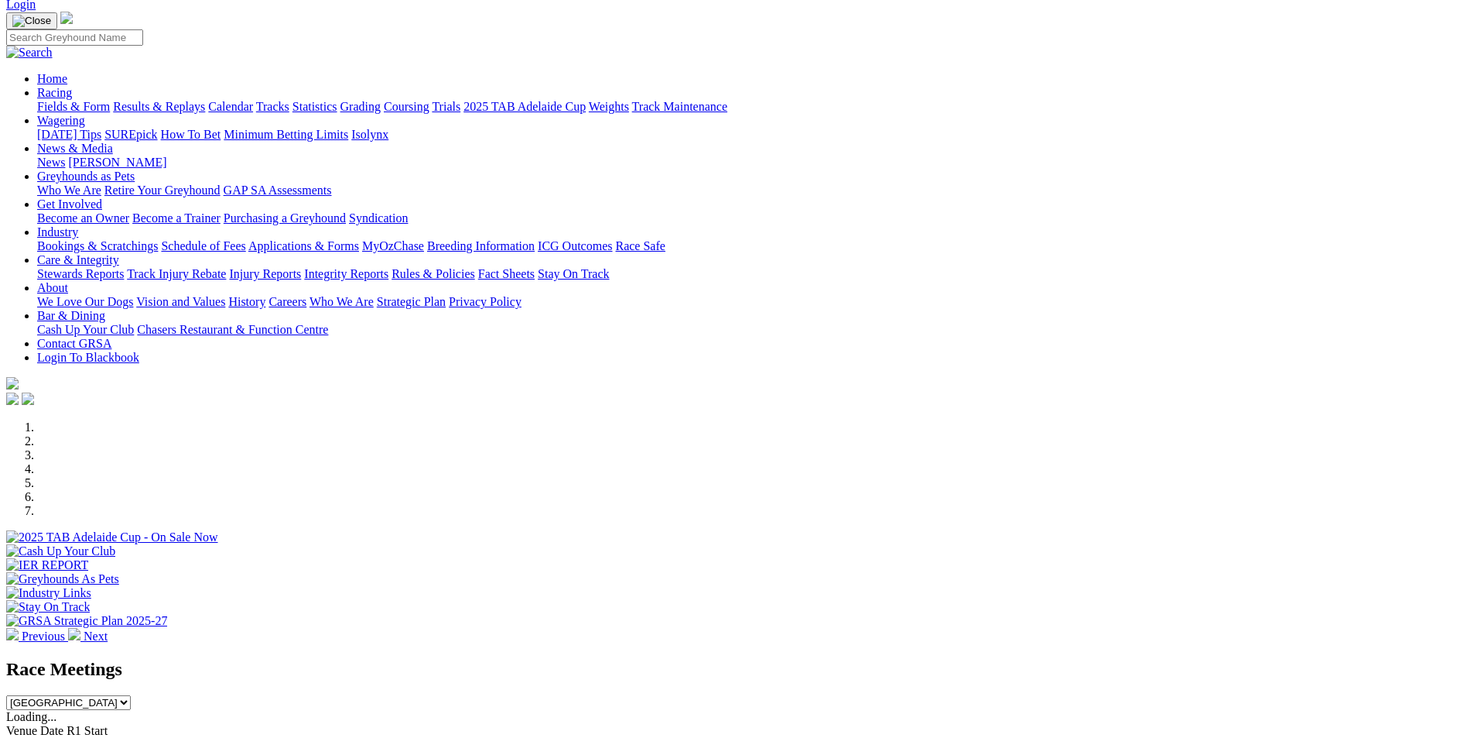
scroll to position [0, 0]
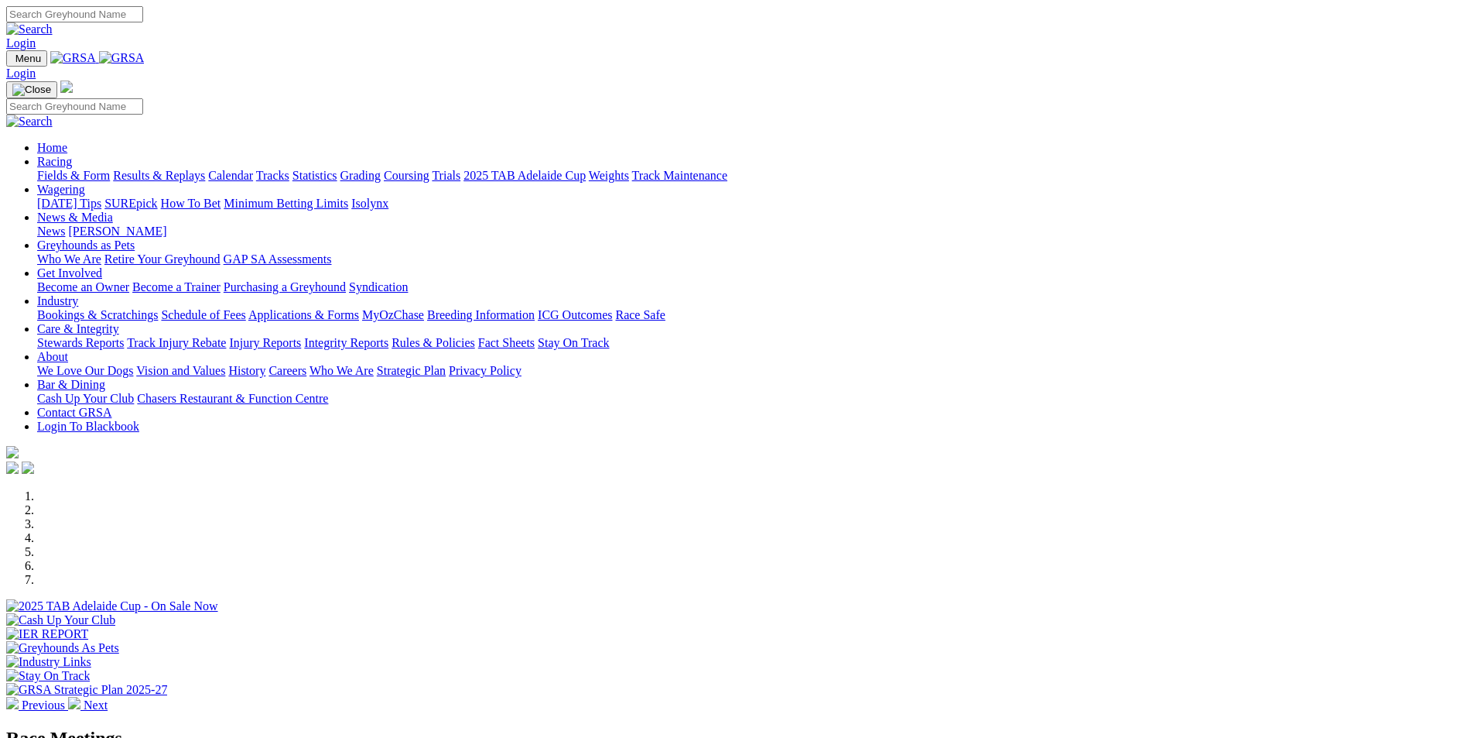
click at [72, 155] on link "Racing" at bounding box center [54, 161] width 35 height 13
click at [110, 169] on link "Fields & Form" at bounding box center [73, 175] width 73 height 13
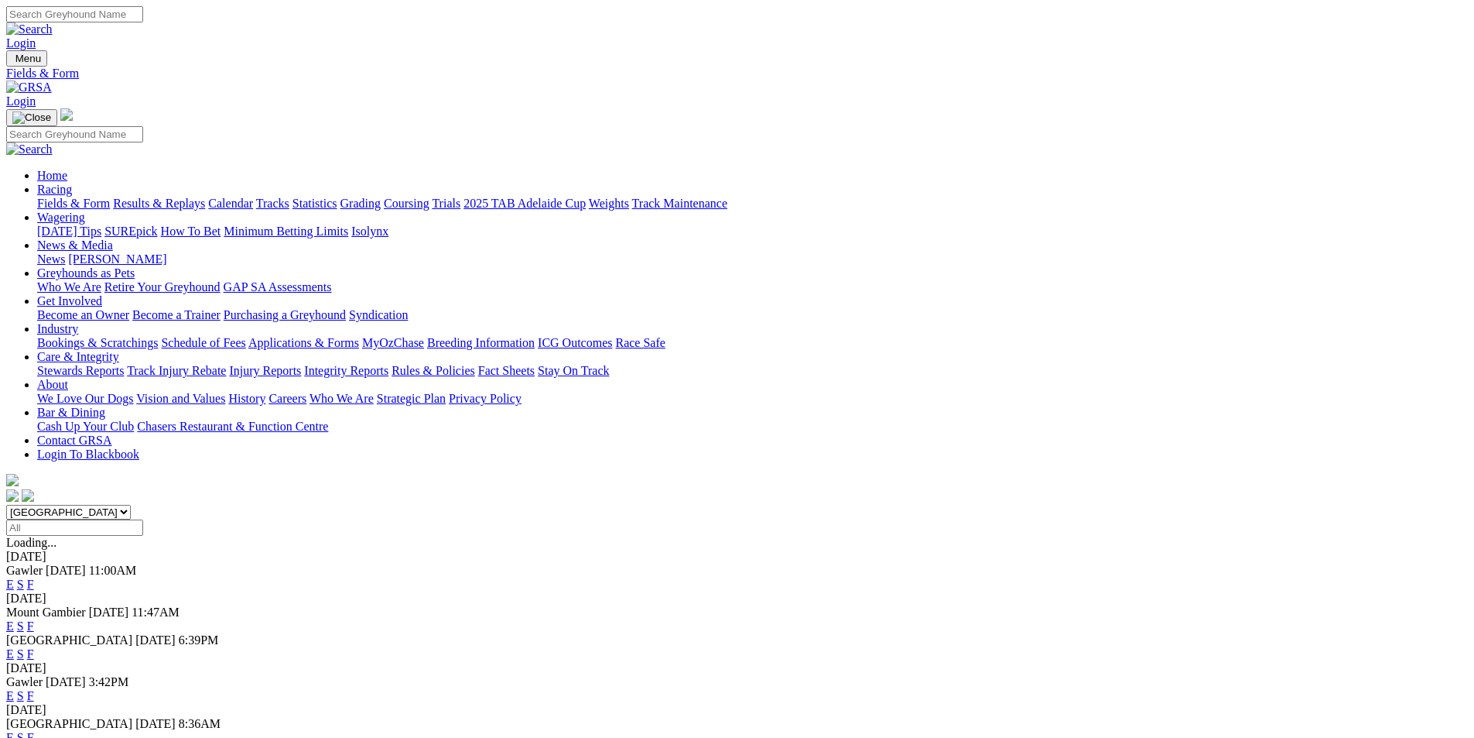
click at [131, 505] on select "[GEOGRAPHIC_DATA] [GEOGRAPHIC_DATA] [GEOGRAPHIC_DATA] [GEOGRAPHIC_DATA] [GEOGRA…" at bounding box center [68, 512] width 125 height 15
select select "QLD"
click at [131, 505] on select "[GEOGRAPHIC_DATA] [GEOGRAPHIC_DATA] [GEOGRAPHIC_DATA] [GEOGRAPHIC_DATA] [GEOGRA…" at bounding box center [68, 512] width 125 height 15
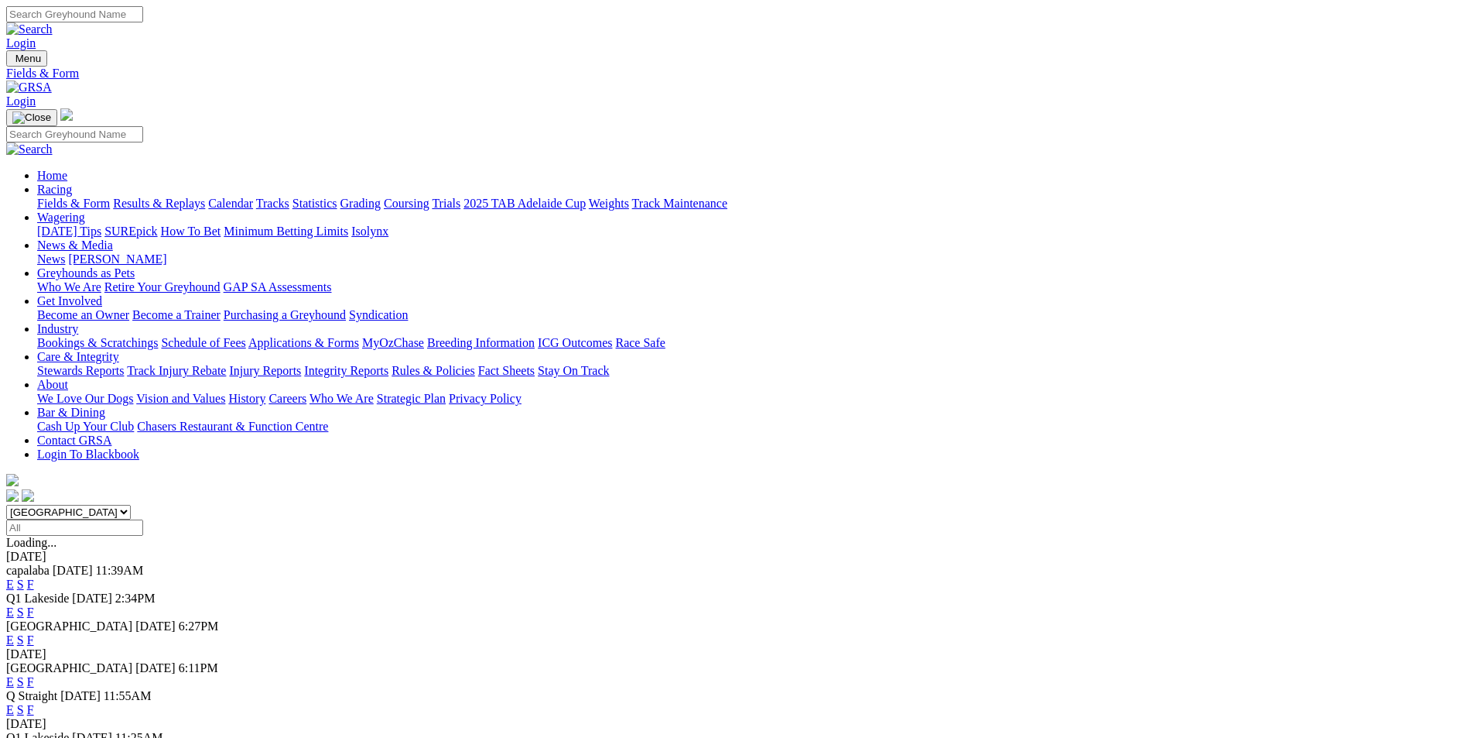
click at [14, 605] on link "E" at bounding box center [10, 611] width 8 height 13
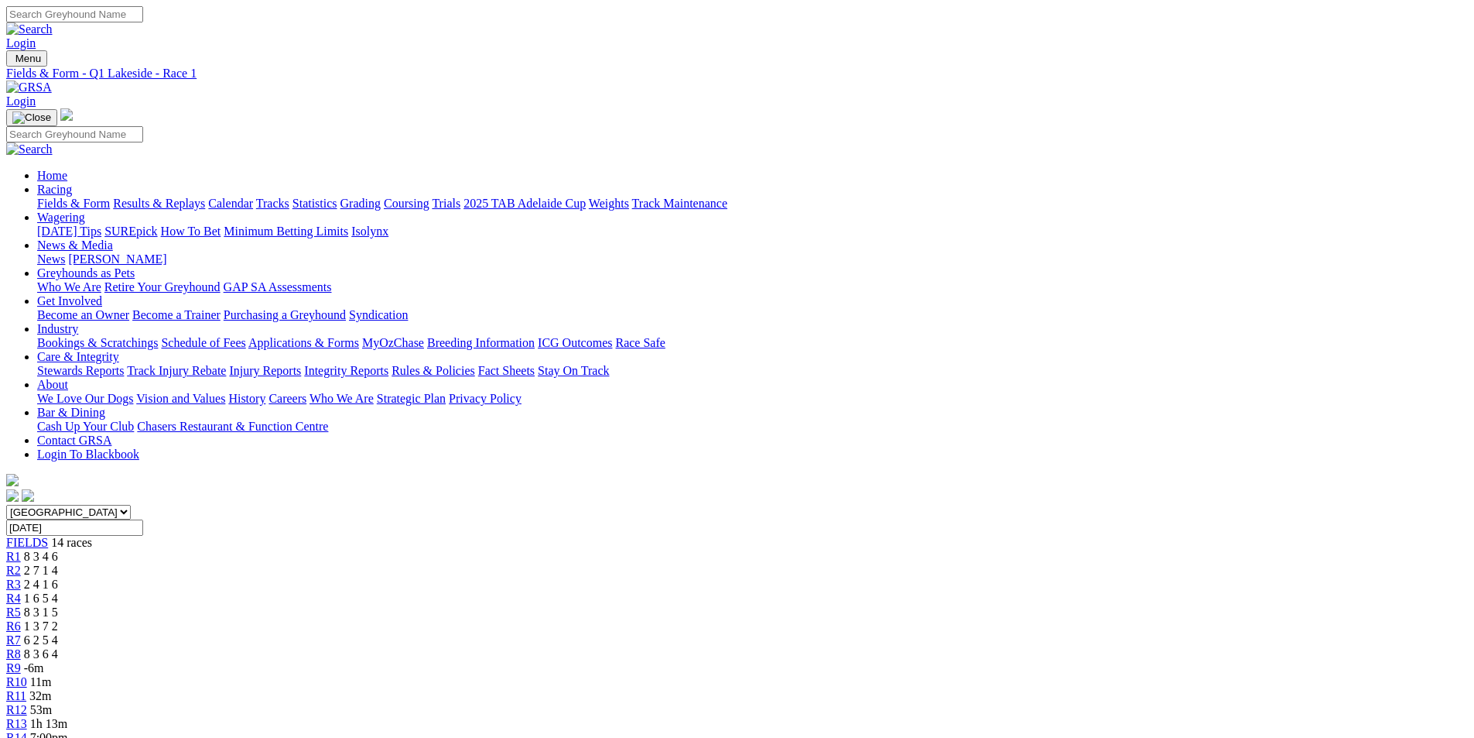
click at [27, 675] on span "R10" at bounding box center [16, 681] width 21 height 13
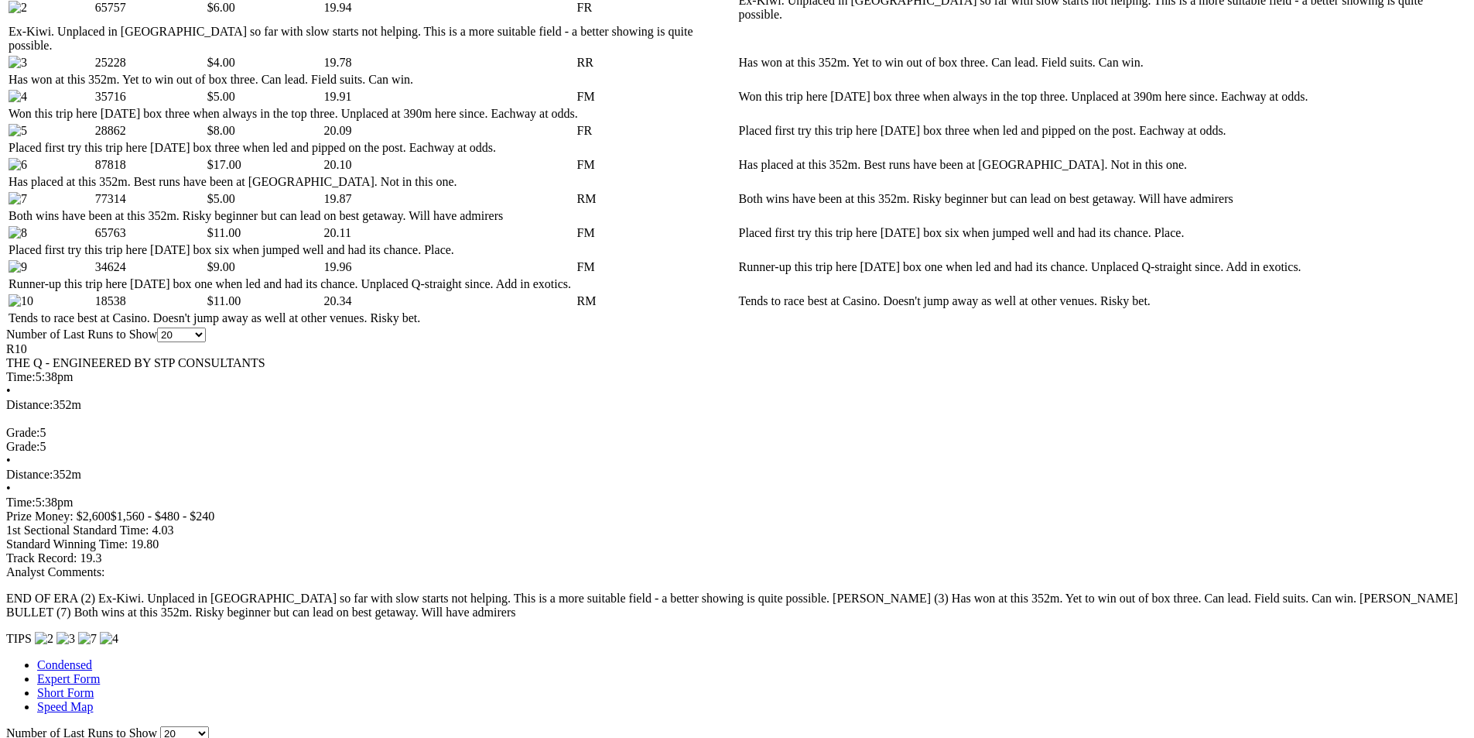
scroll to position [929, 0]
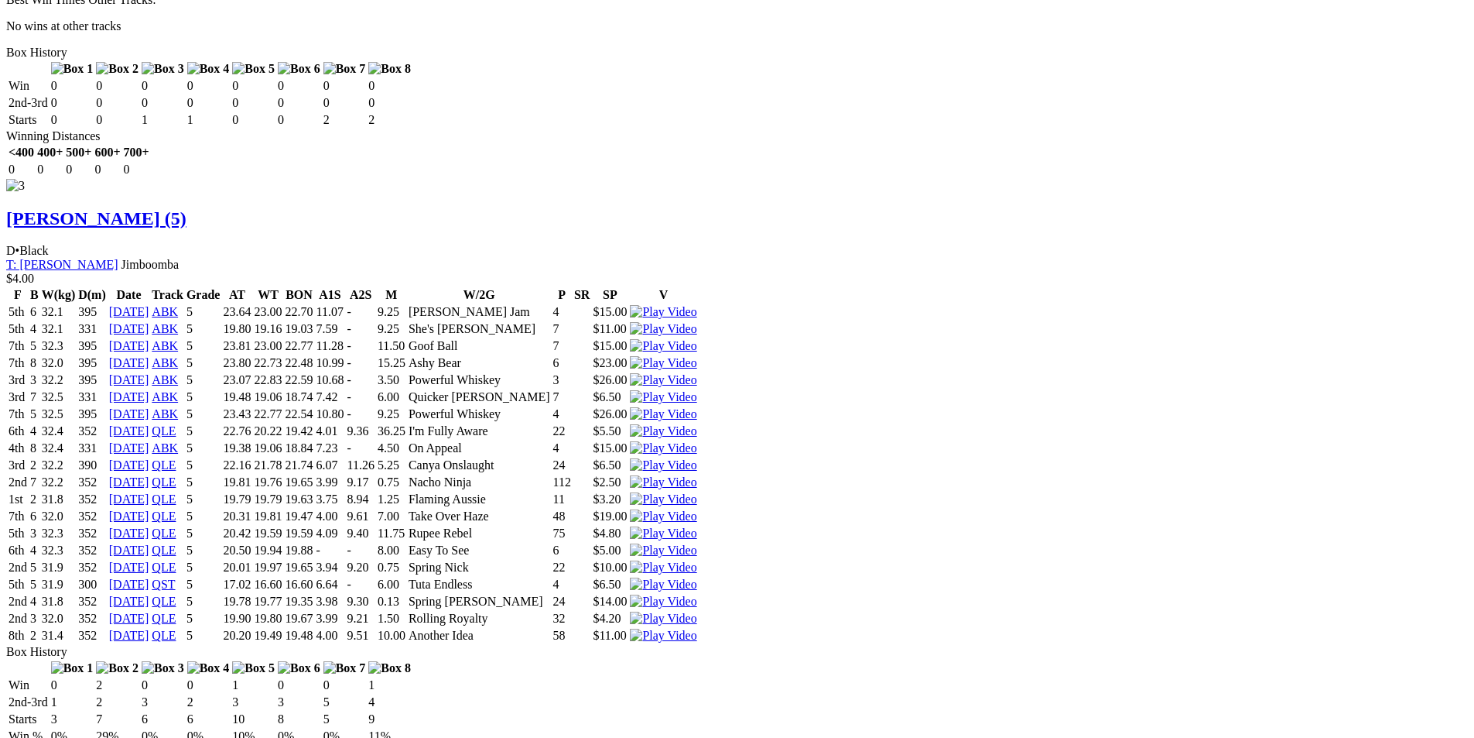
scroll to position [3250, 0]
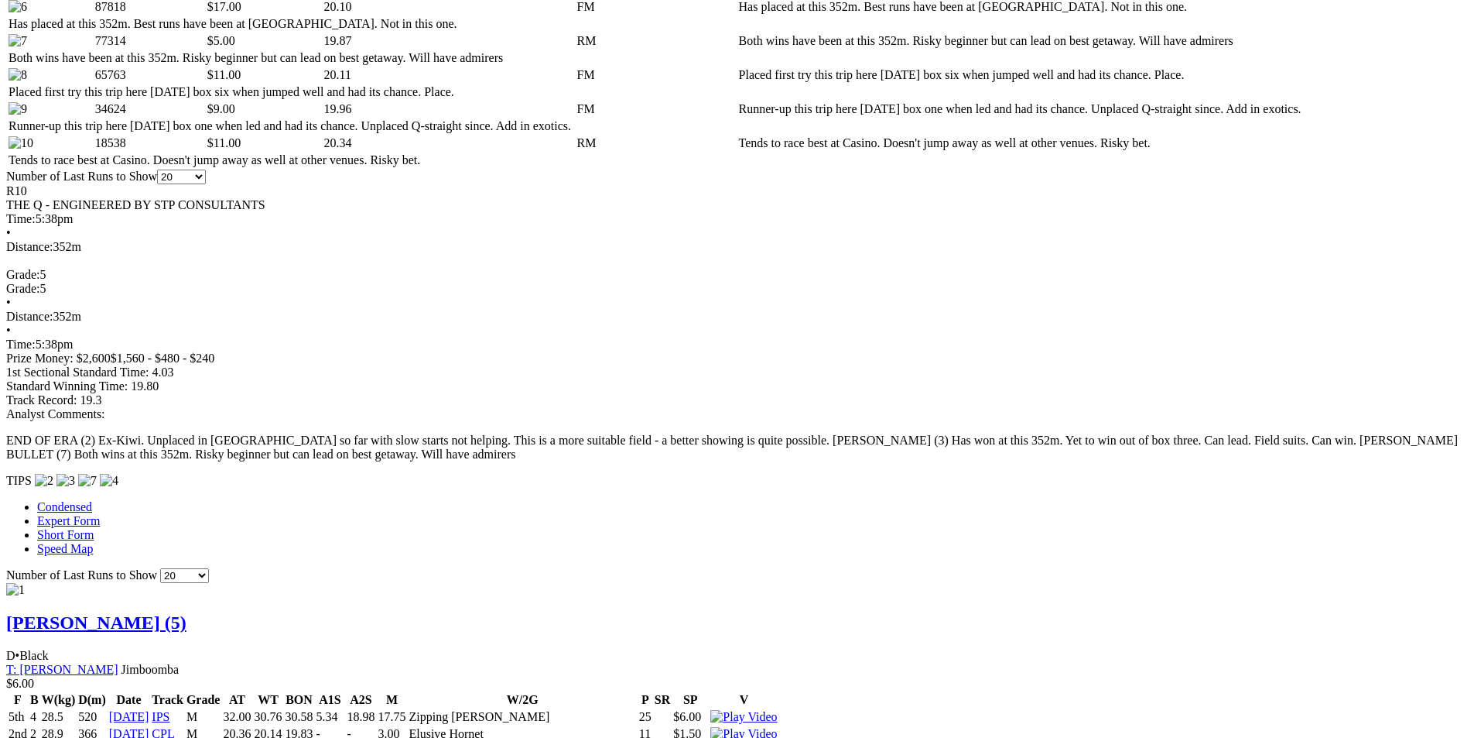
scroll to position [1083, 0]
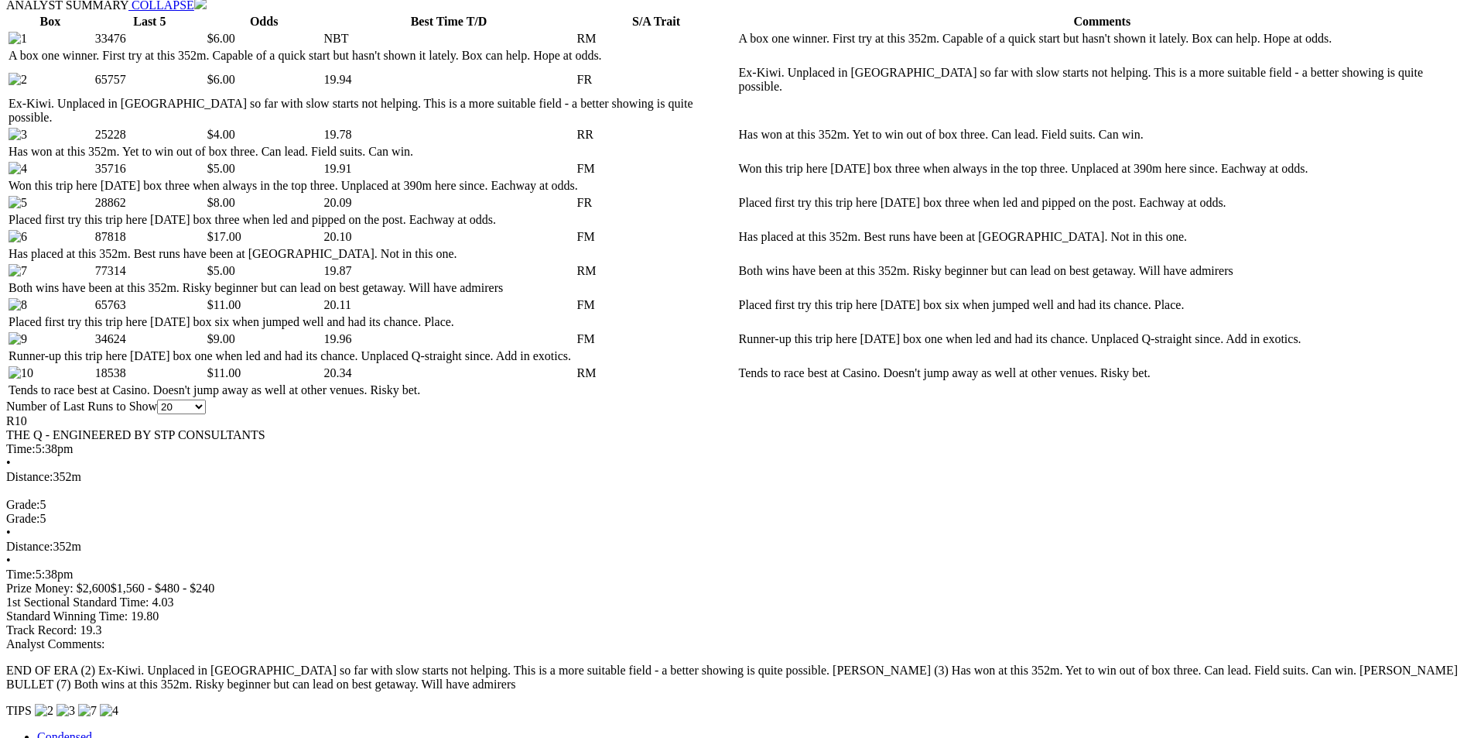
scroll to position [851, 0]
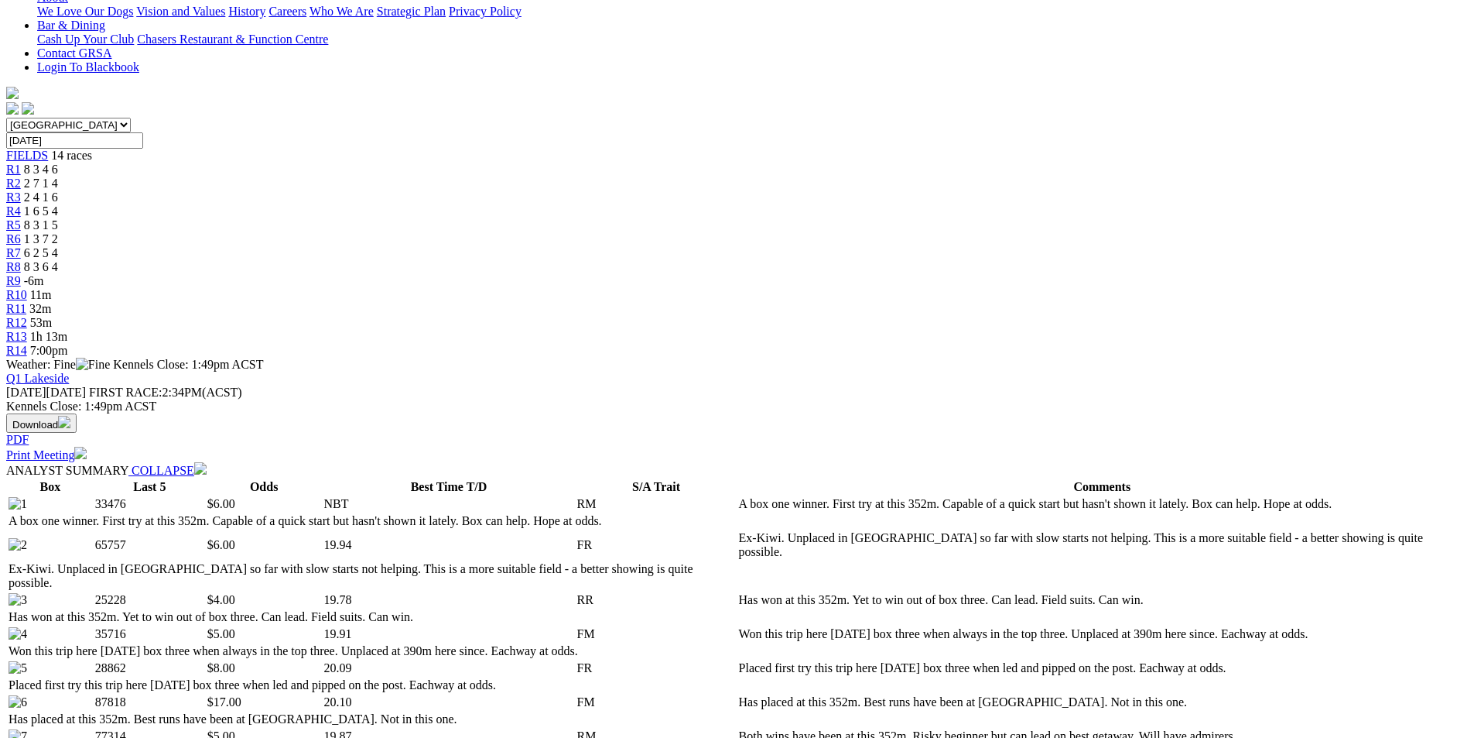
scroll to position [0, 0]
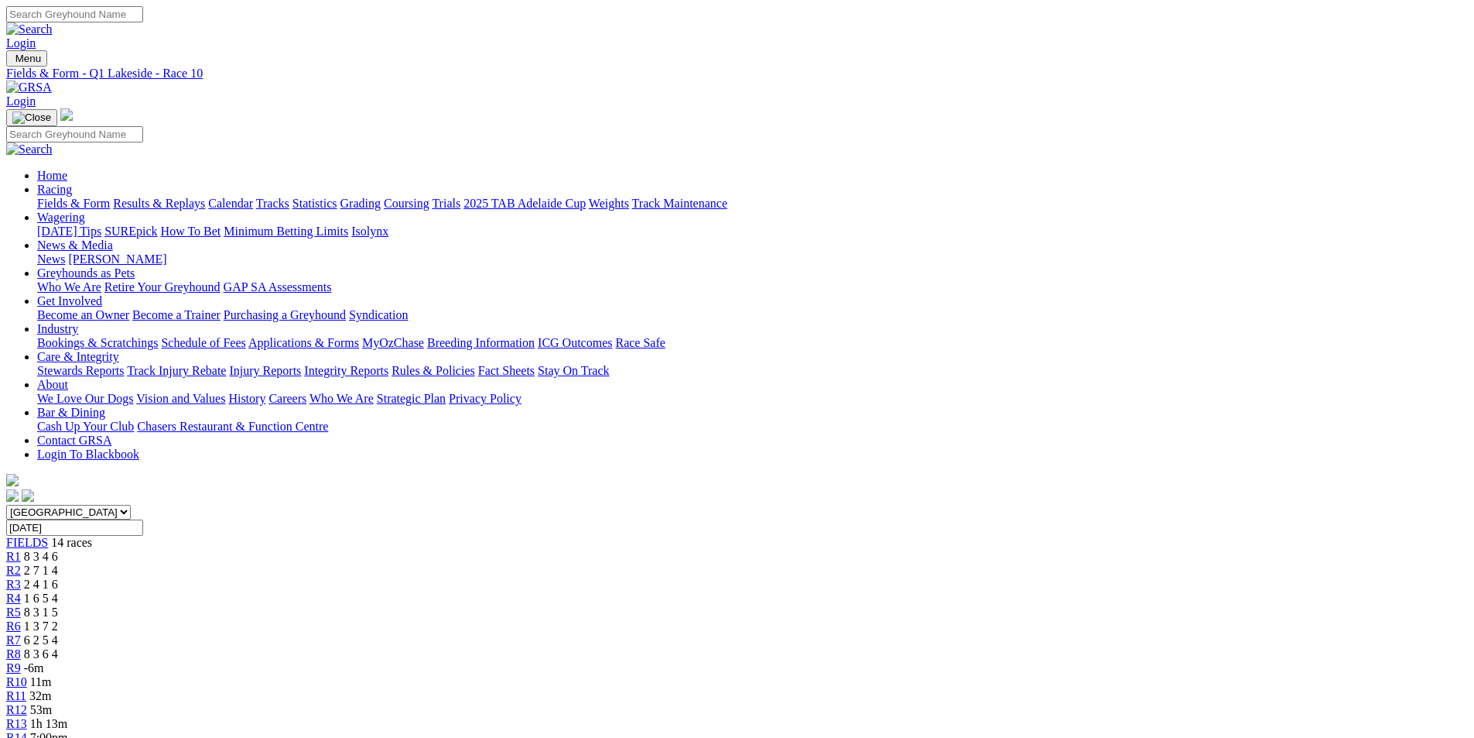
click at [27, 717] on span "R13" at bounding box center [16, 723] width 21 height 13
click at [27, 703] on span "R12" at bounding box center [16, 709] width 21 height 13
click at [1063, 703] on div "R12 38m" at bounding box center [737, 710] width 1462 height 14
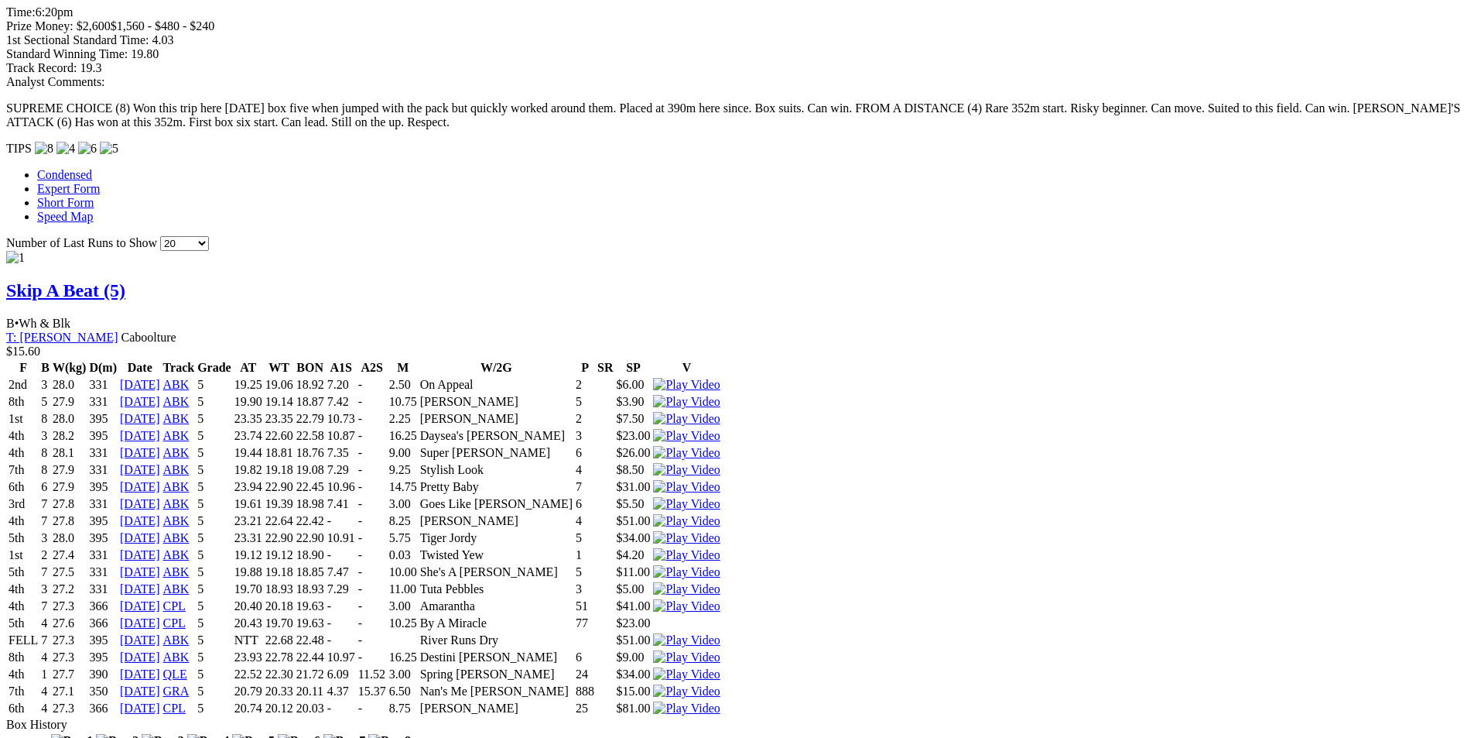
scroll to position [1393, 0]
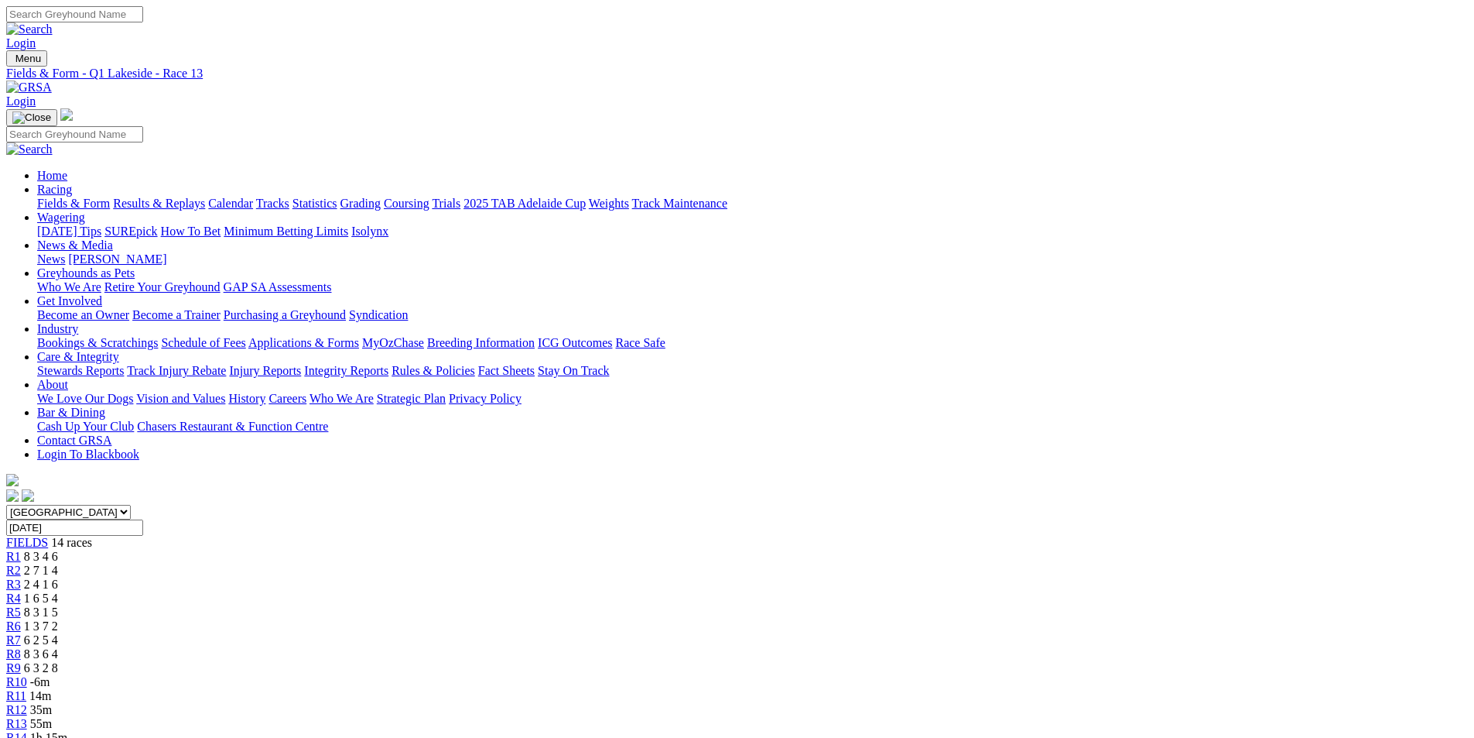
click at [27, 703] on span "R12" at bounding box center [16, 709] width 21 height 13
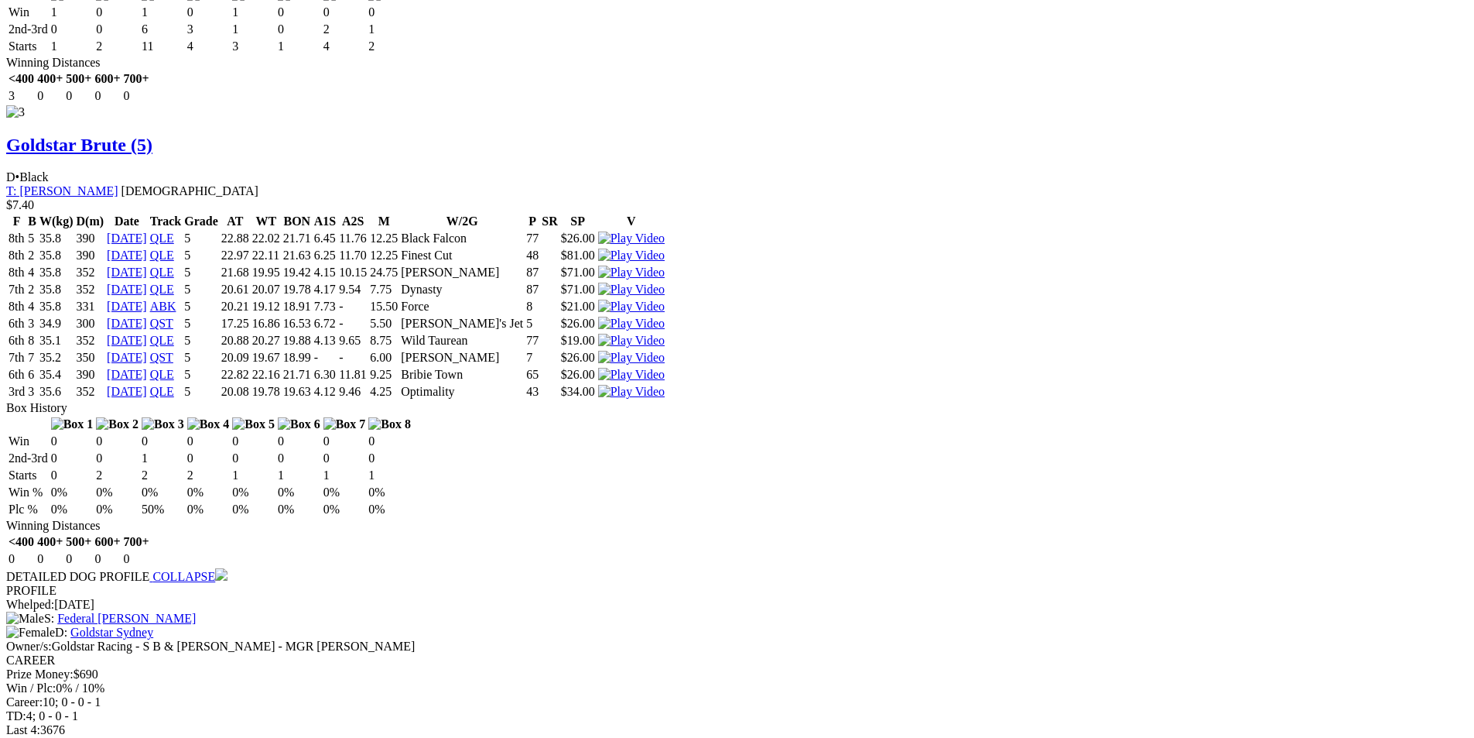
scroll to position [3637, 0]
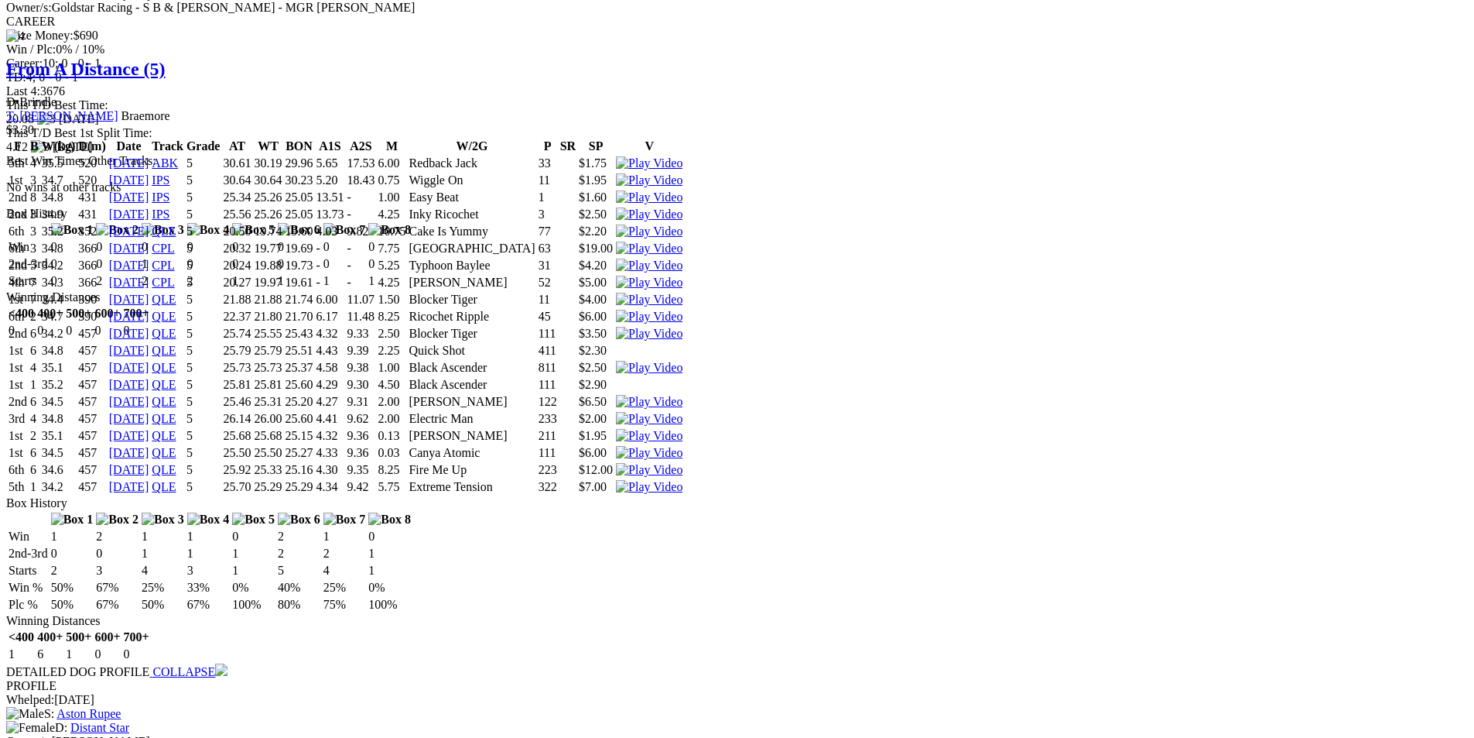
scroll to position [4239, 0]
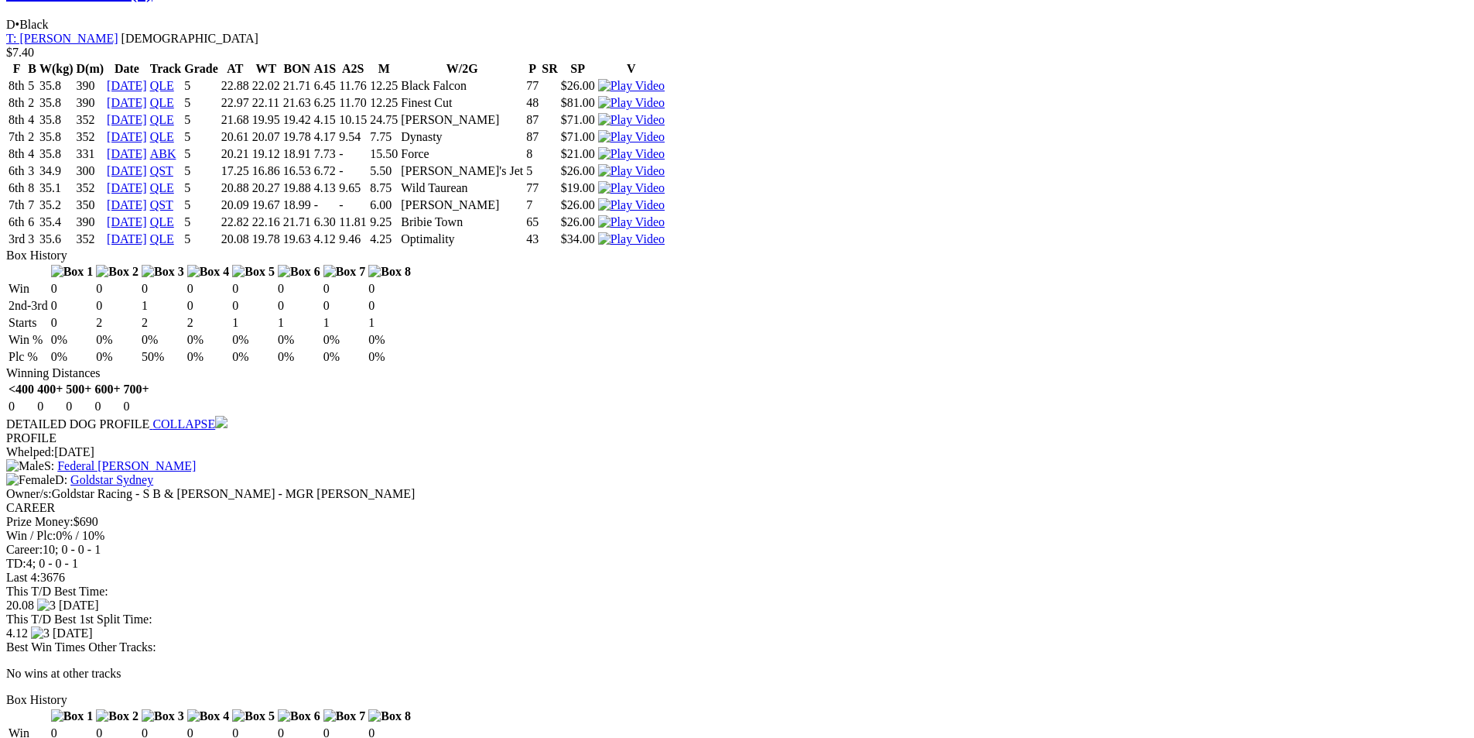
scroll to position [3774, 0]
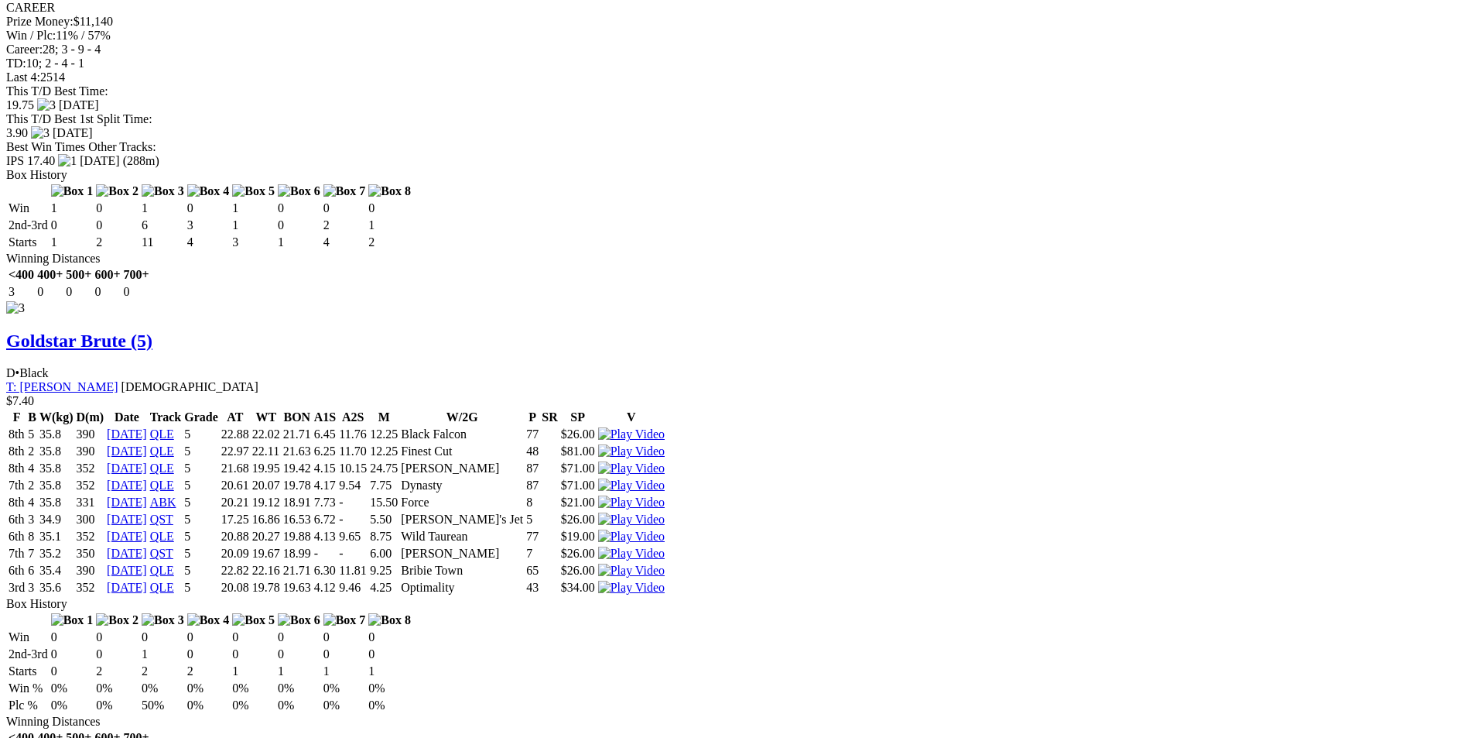
scroll to position [3387, 0]
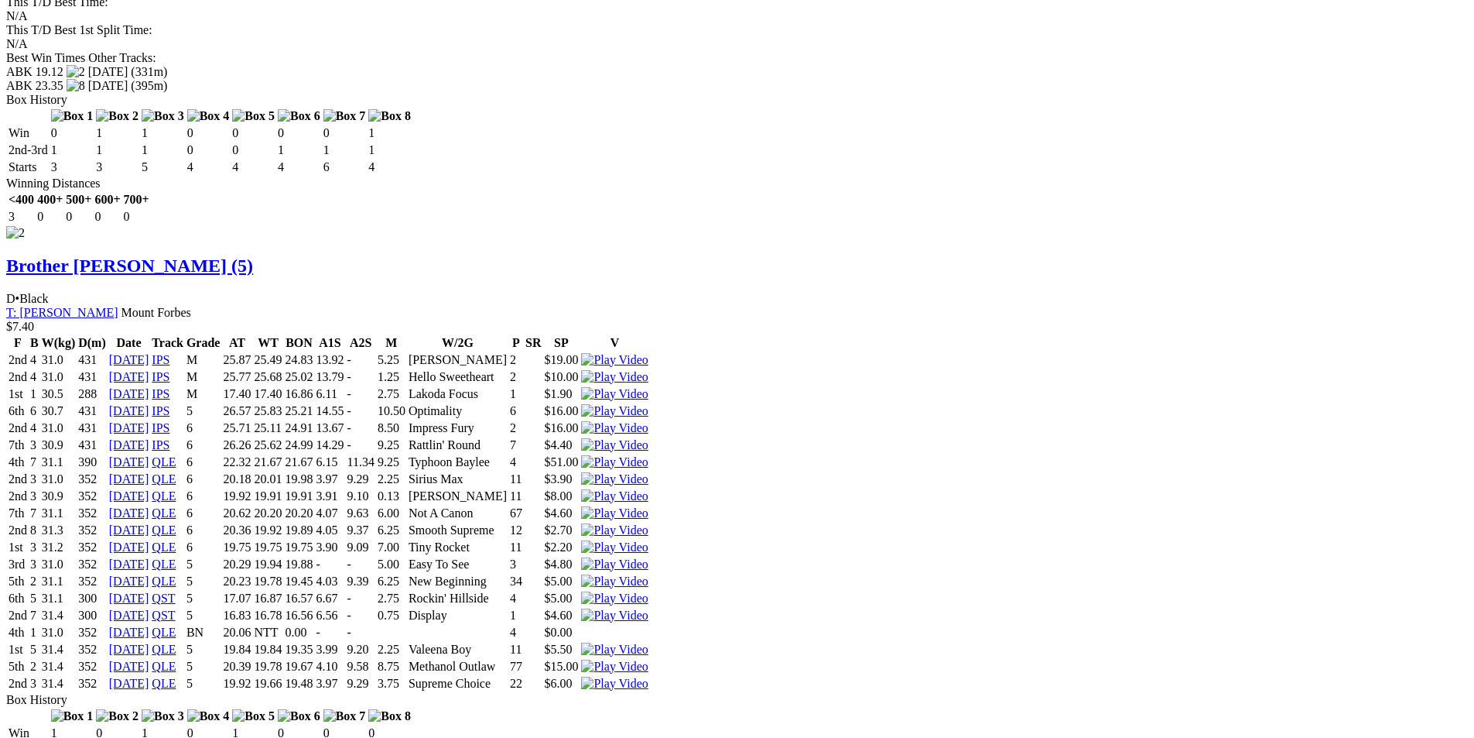
scroll to position [2381, 0]
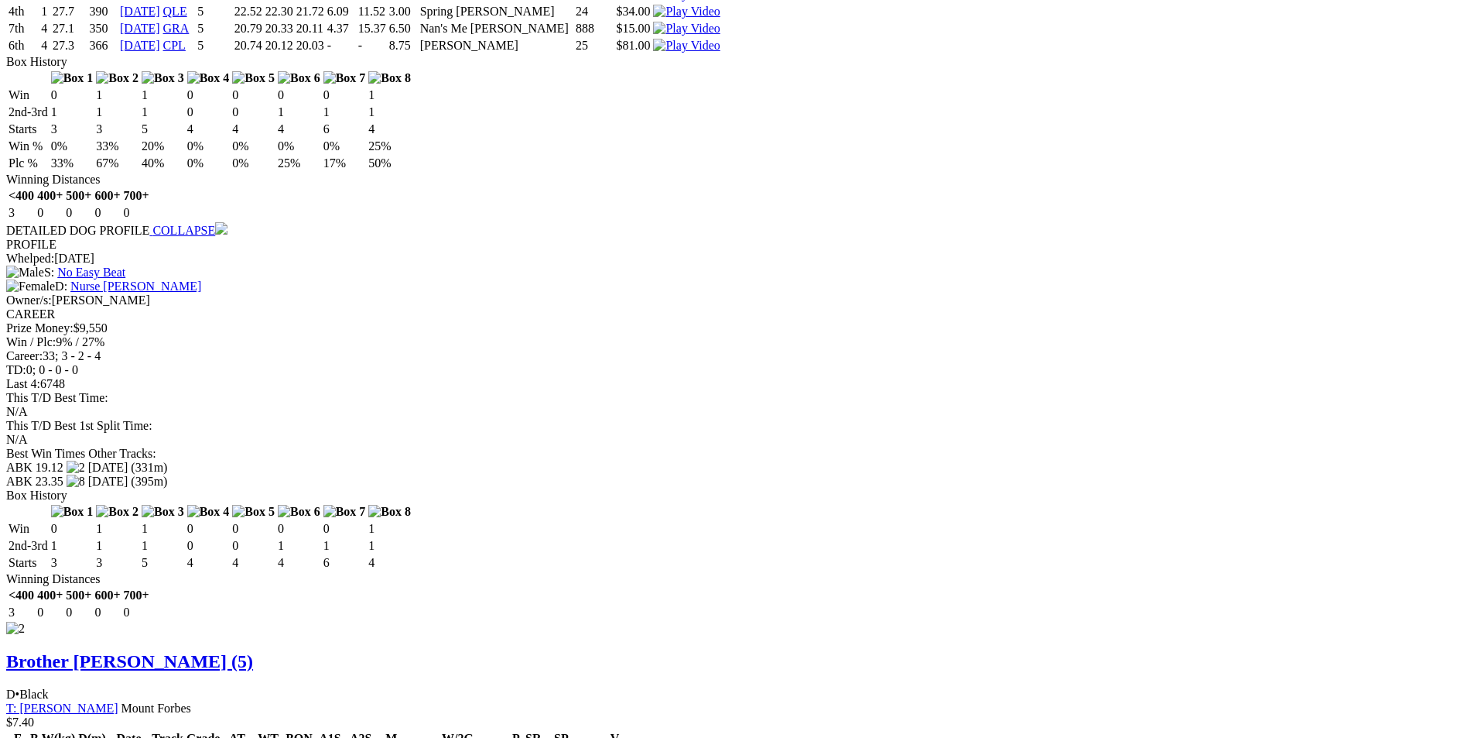
scroll to position [2072, 0]
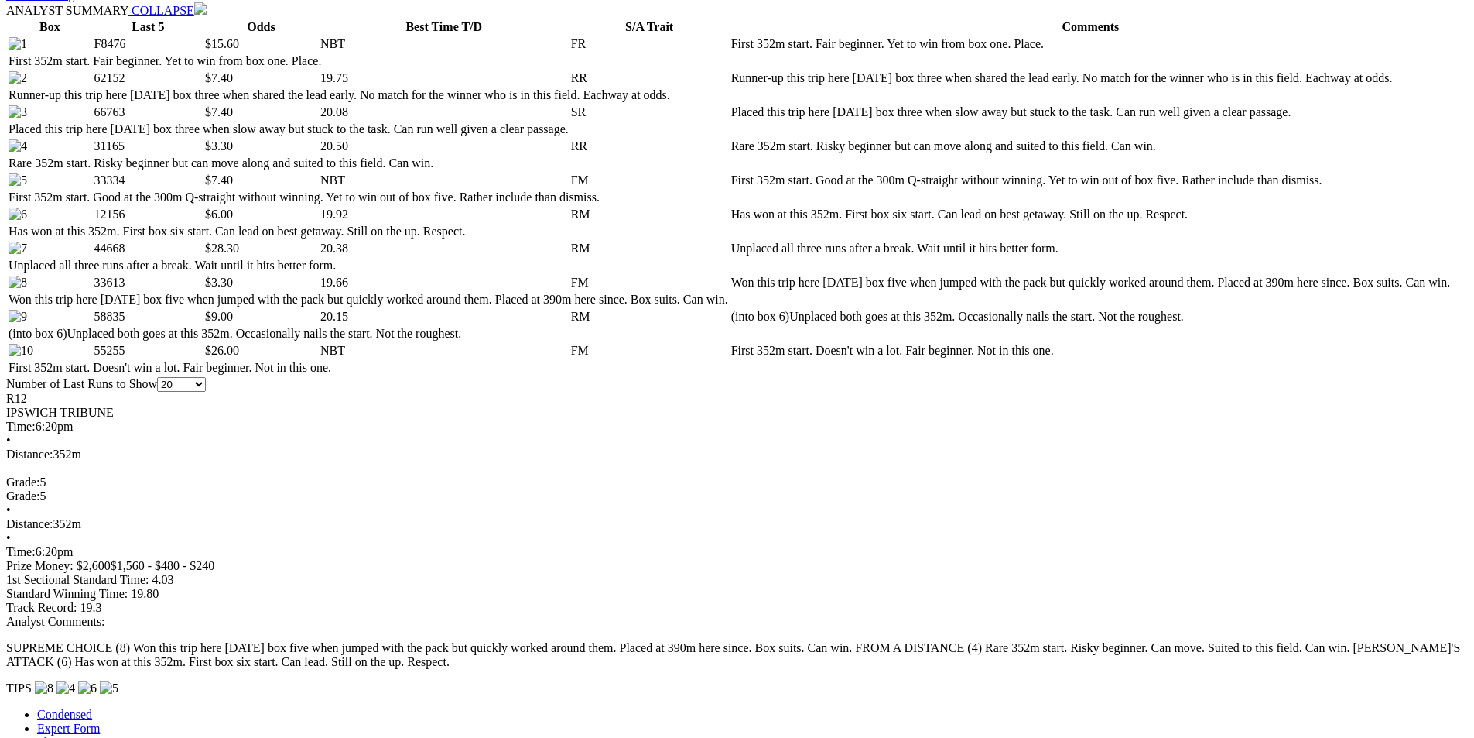
scroll to position [911, 0]
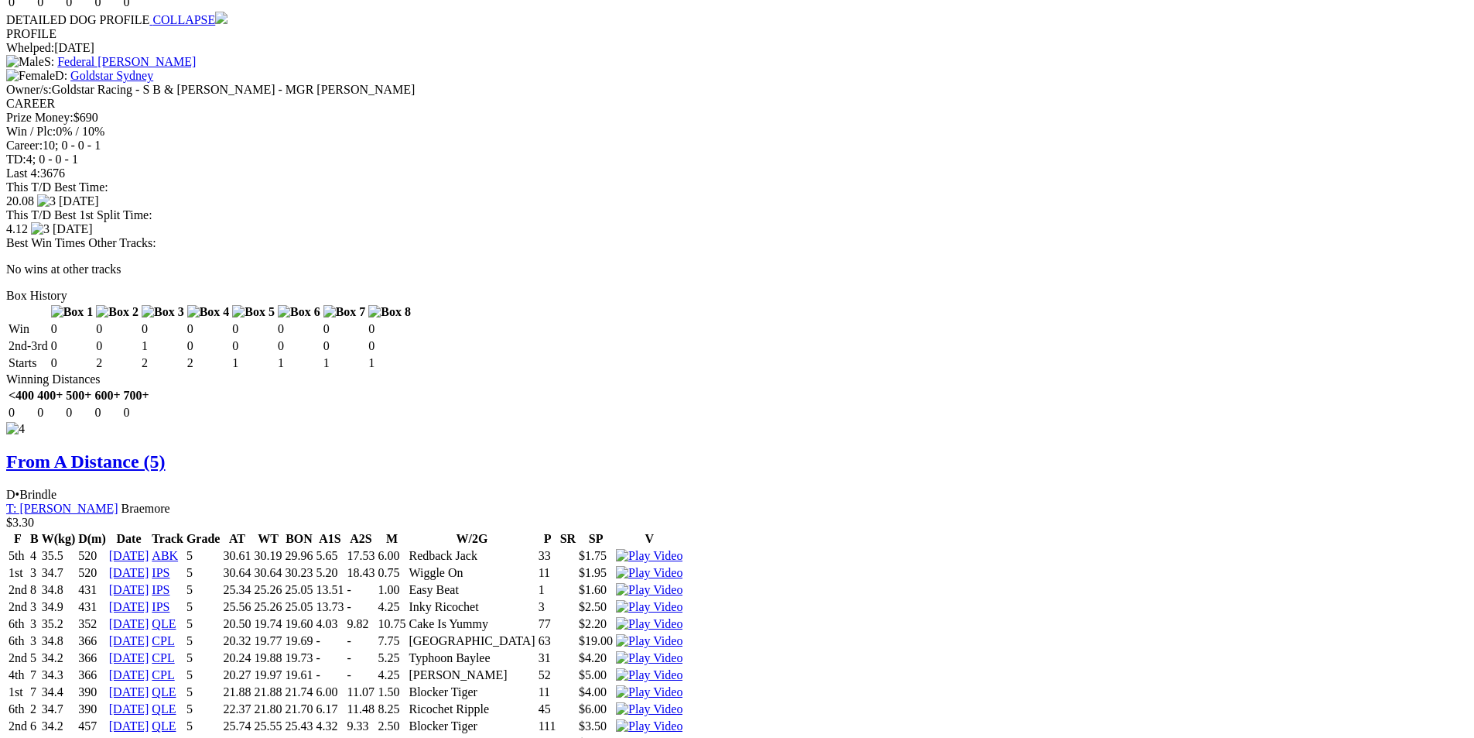
scroll to position [4179, 0]
